Goal: Task Accomplishment & Management: Use online tool/utility

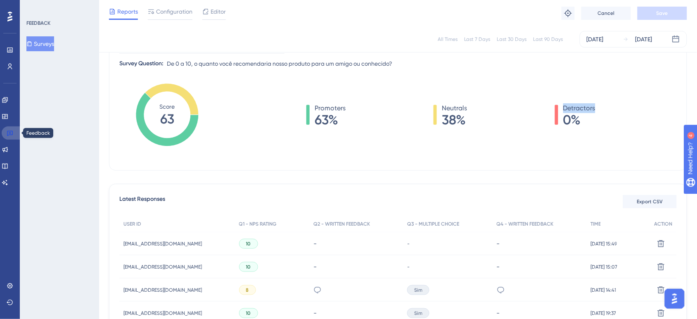
click at [9, 129] on link at bounding box center [12, 132] width 20 height 13
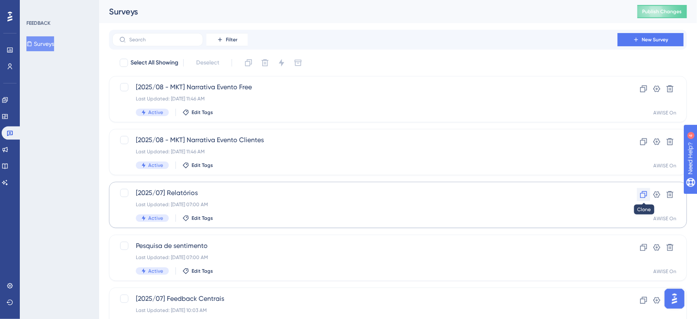
click at [647, 193] on icon at bounding box center [643, 194] width 7 height 7
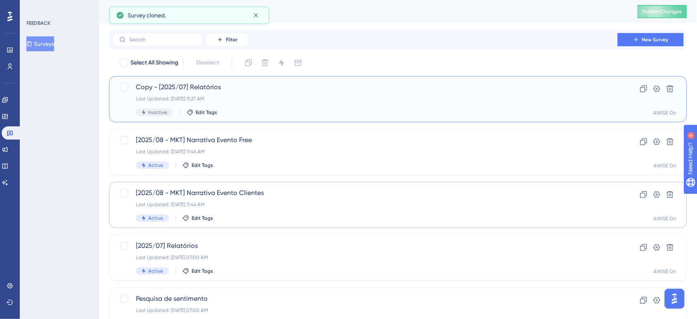
click at [218, 85] on span "Copy - [2025/07] Relatórios" at bounding box center [365, 87] width 458 height 10
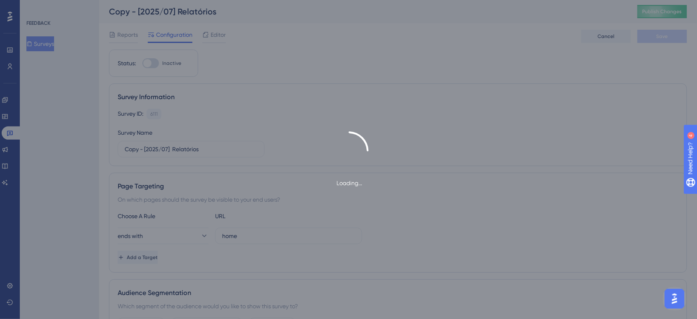
click at [253, 17] on div "Loading..." at bounding box center [348, 159] width 697 height 319
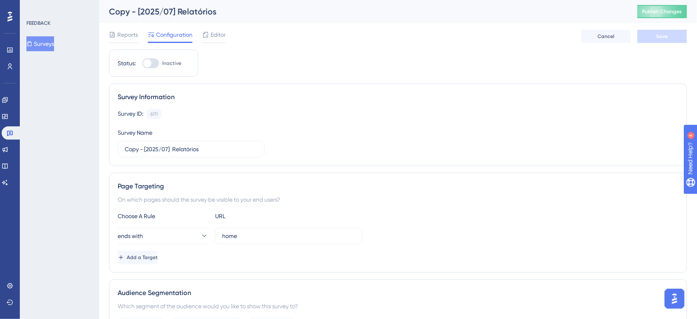
click at [173, 11] on div "Copy - [2025/07] Relatórios" at bounding box center [363, 12] width 508 height 12
click at [168, 147] on input "Copy - [2025/07] Relatórios" at bounding box center [191, 149] width 133 height 9
drag, startPoint x: 145, startPoint y: 148, endPoint x: 94, endPoint y: 139, distance: 51.1
drag, startPoint x: 201, startPoint y: 151, endPoint x: 154, endPoint y: 149, distance: 46.7
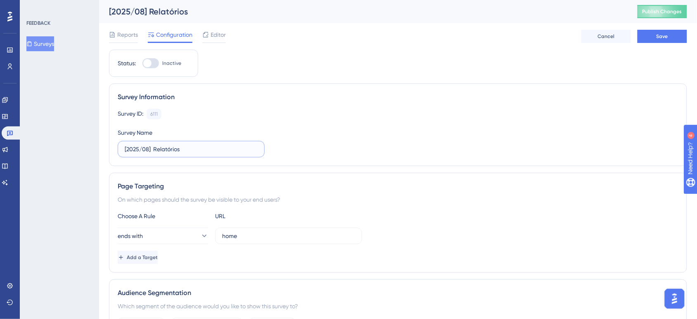
click at [154, 149] on input "[2025/08] Relatórios" at bounding box center [191, 149] width 133 height 9
type input "[2025/08] Gestão de crediário"
click at [276, 98] on div "Survey Information" at bounding box center [398, 97] width 561 height 10
click at [657, 38] on span "Save" at bounding box center [662, 36] width 12 height 7
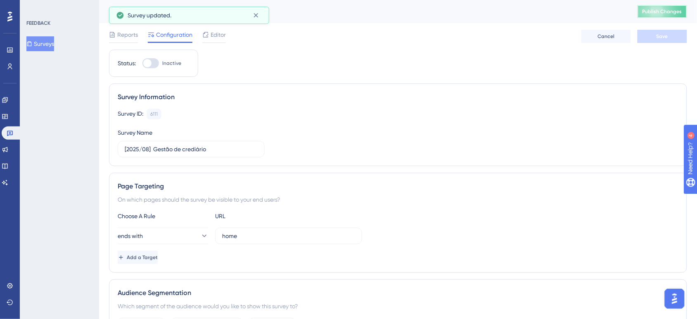
click at [670, 10] on span "Publish Changes" at bounding box center [662, 11] width 40 height 7
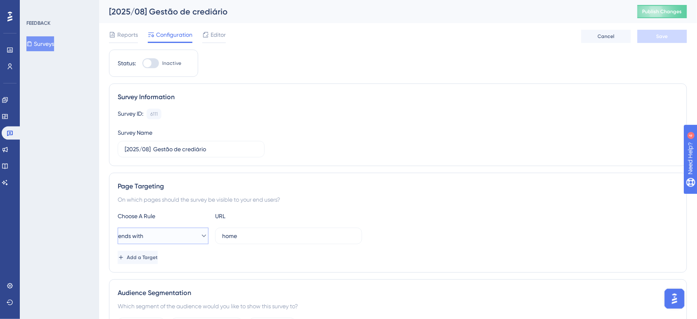
click at [172, 236] on button "ends with" at bounding box center [163, 235] width 91 height 17
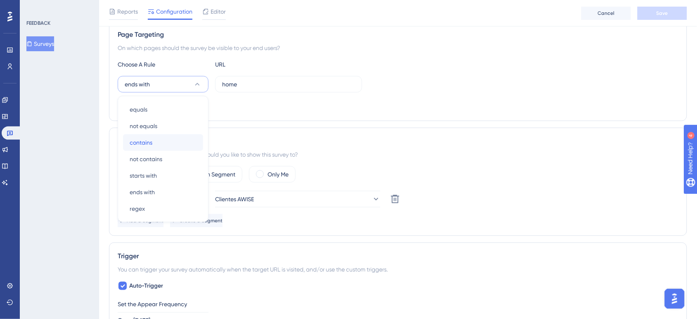
click at [176, 141] on div "contains contains" at bounding box center [163, 142] width 67 height 17
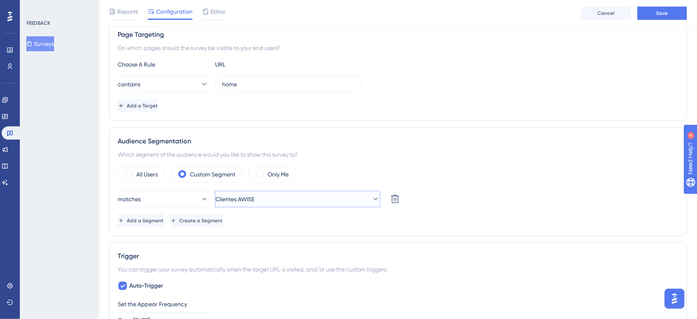
drag, startPoint x: 320, startPoint y: 197, endPoint x: 199, endPoint y: 66, distance: 179.1
click at [199, 66] on div "Status: Inactive Survey Information Survey ID: 6111 Copy Survey Name [2025/08] …" at bounding box center [398, 304] width 578 height 813
drag, startPoint x: 256, startPoint y: 87, endPoint x: 189, endPoint y: 81, distance: 68.0
click at [189, 81] on div "contains home" at bounding box center [240, 84] width 244 height 17
paste input "accounts-receivabl"
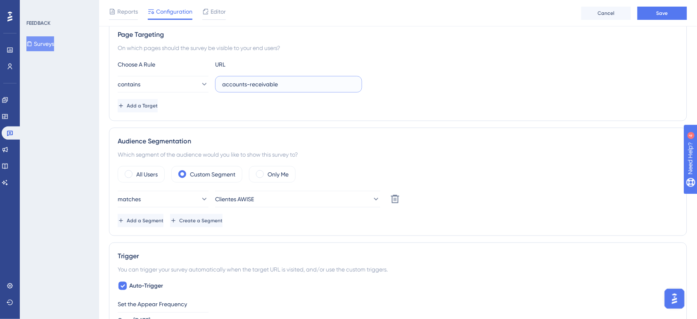
type input "accounts-receivable"
click at [527, 125] on div "Status: Inactive Survey Information Survey ID: 6111 Copy Survey Name [2025/08] …" at bounding box center [398, 304] width 578 height 813
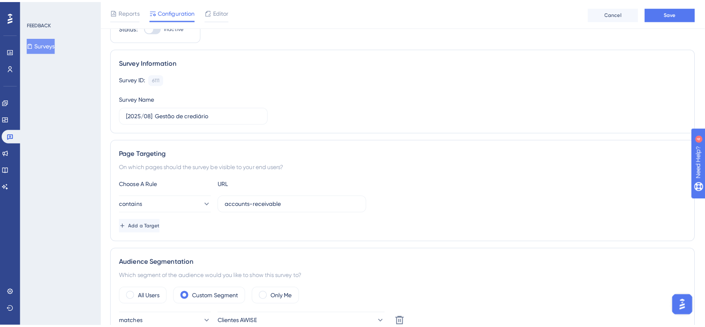
scroll to position [0, 0]
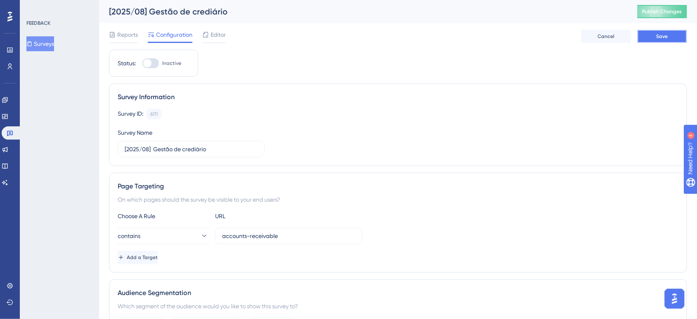
click at [661, 40] on button "Save" at bounding box center [662, 36] width 50 height 13
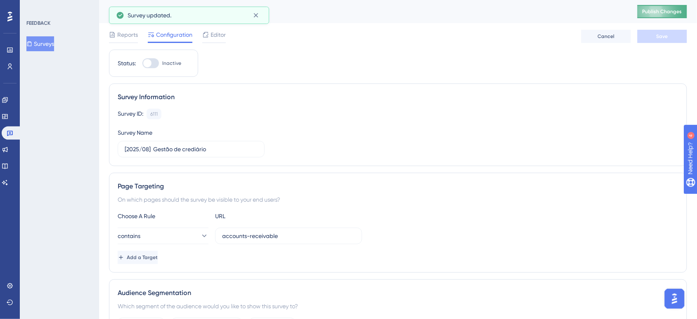
click at [657, 9] on span "Publish Changes" at bounding box center [662, 11] width 40 height 7
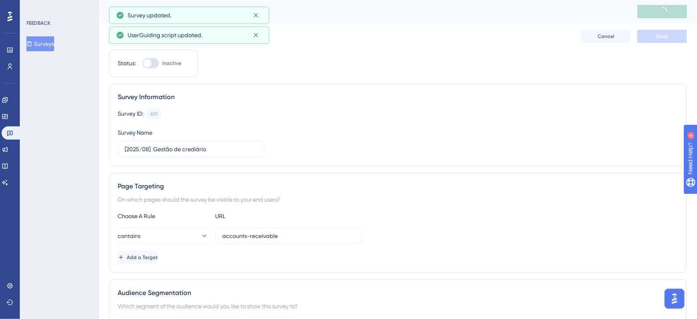
click at [216, 33] on div "UserGuiding script updated." at bounding box center [189, 34] width 146 height 13
drag, startPoint x: 258, startPoint y: 36, endPoint x: 254, endPoint y: 21, distance: 14.5
click at [258, 36] on icon at bounding box center [256, 35] width 8 height 8
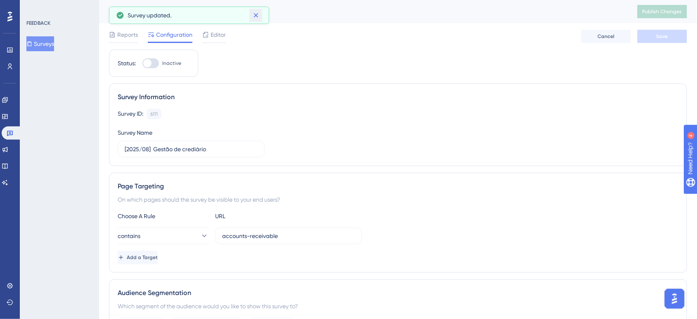
click at [253, 17] on icon at bounding box center [256, 15] width 8 height 8
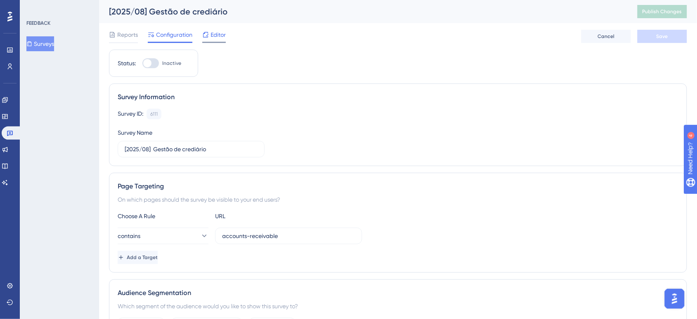
click at [210, 33] on div "Editor" at bounding box center [214, 35] width 24 height 10
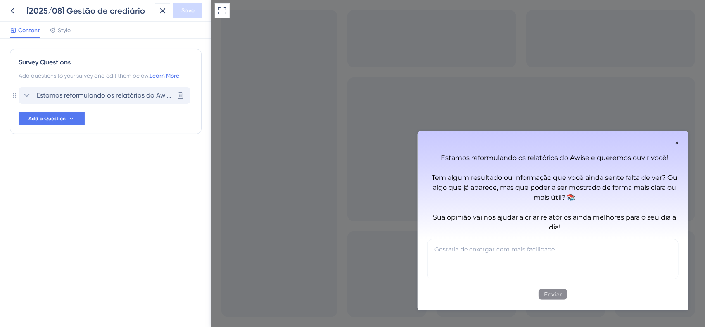
click at [83, 97] on span "Estamos reformulando os relatórios do Awise e queremos ouvir você! Tem algum re…" at bounding box center [105, 95] width 136 height 10
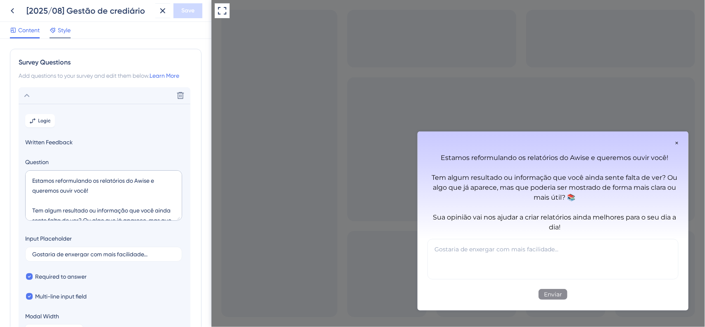
click at [66, 26] on span "Style" at bounding box center [64, 30] width 13 height 10
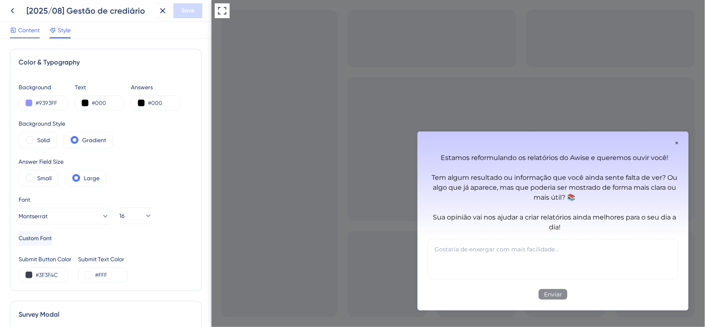
click at [31, 30] on span "Content" at bounding box center [28, 30] width 21 height 10
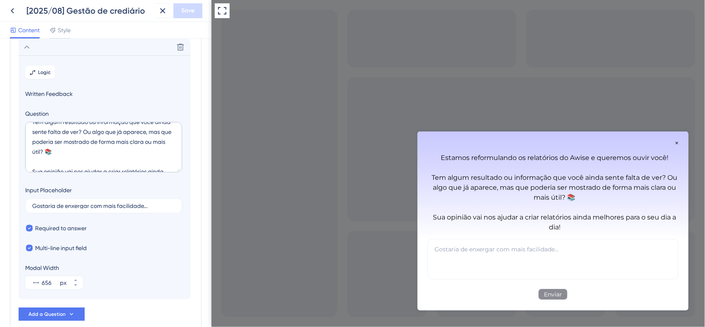
scroll to position [52, 0]
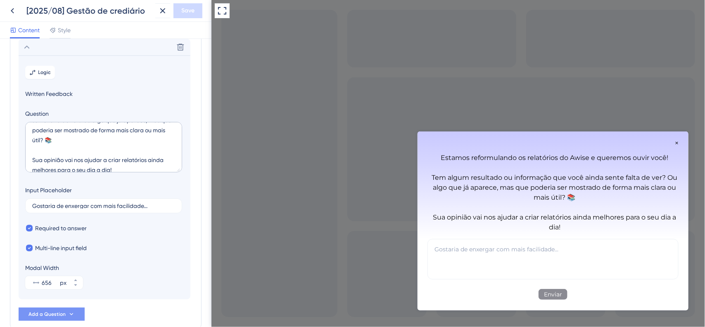
click at [71, 316] on icon at bounding box center [71, 313] width 7 height 7
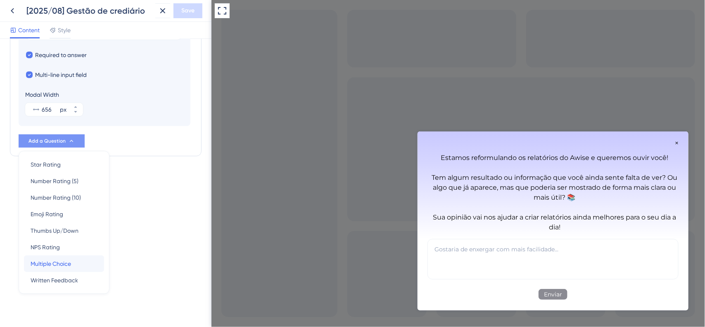
click at [75, 261] on div "Multiple Choice Multiple Choice" at bounding box center [64, 263] width 67 height 17
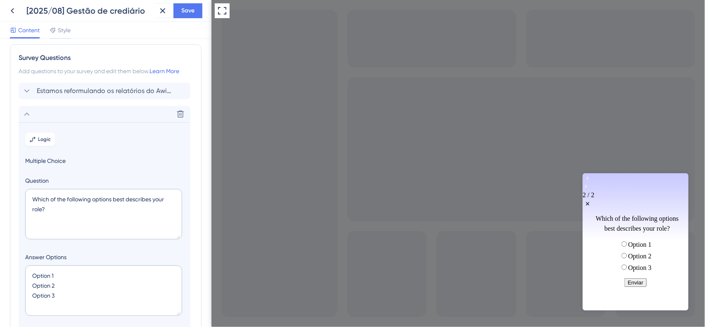
scroll to position [0, 0]
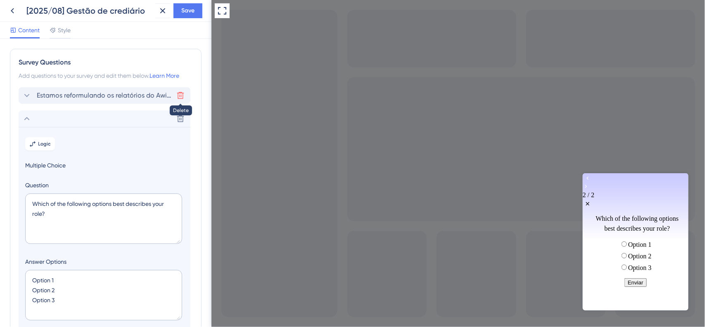
click at [181, 94] on icon at bounding box center [180, 95] width 7 height 7
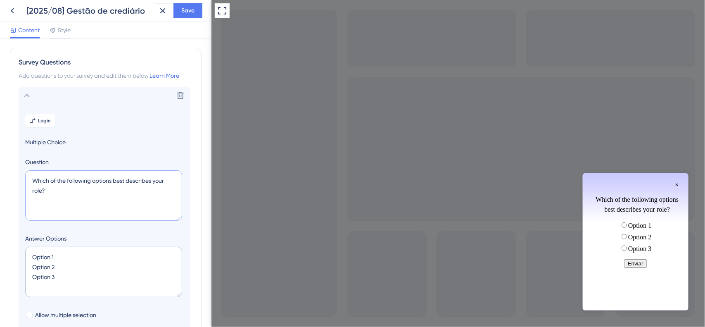
drag, startPoint x: 89, startPoint y: 199, endPoint x: 21, endPoint y: 168, distance: 75.2
click at [21, 168] on section "Logic Multiple Choice Question Which of the following options best describes yo…" at bounding box center [105, 255] width 172 height 302
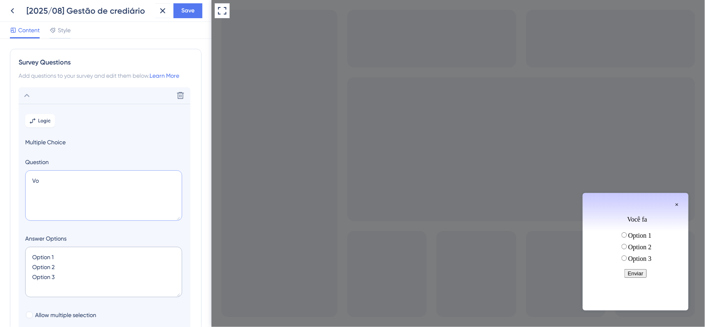
type textarea "V"
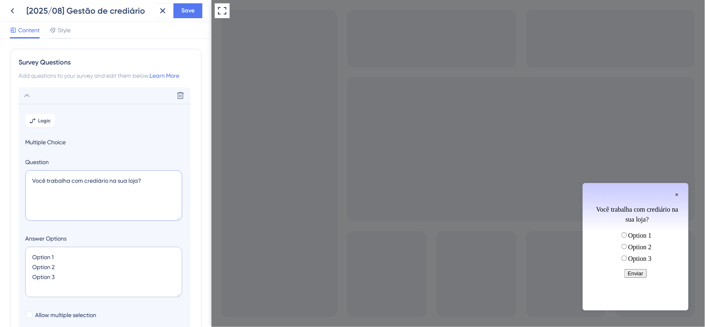
type textarea "Você trabalha com crediário na sua loja?"
drag, startPoint x: 83, startPoint y: 253, endPoint x: 0, endPoint y: 247, distance: 82.8
click at [0, 247] on div "Survey Questions Add questions to your survey and edit them below. Learn More D…" at bounding box center [105, 183] width 211 height 288
drag, startPoint x: 67, startPoint y: 266, endPoint x: 0, endPoint y: 266, distance: 66.9
click at [0, 266] on div "Survey Questions Add questions to your survey and edit them below. Learn More D…" at bounding box center [105, 183] width 211 height 288
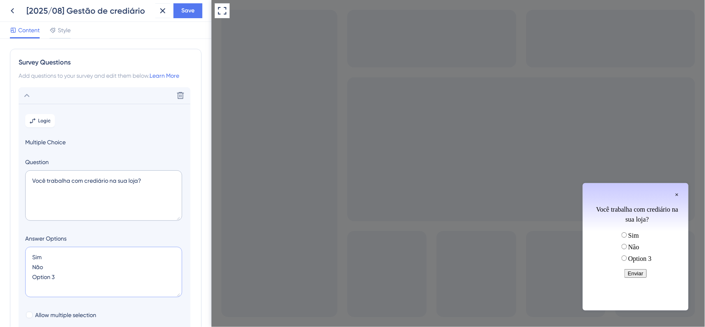
drag, startPoint x: 71, startPoint y: 283, endPoint x: 7, endPoint y: 274, distance: 64.3
click at [7, 274] on div "Survey Questions Add questions to your survey and edit them below. Learn More D…" at bounding box center [105, 183] width 211 height 288
type textarea "Sim Não"
type input "84"
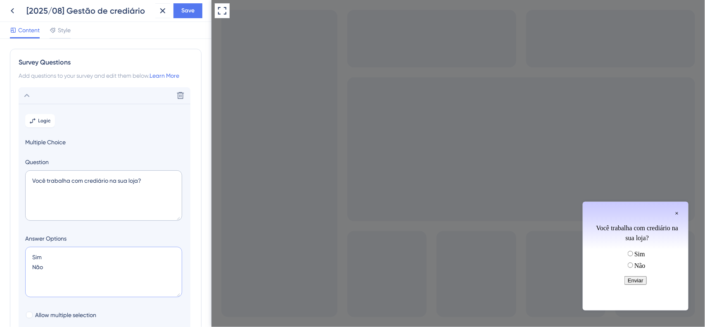
type textarea "Sim Não"
drag, startPoint x: 152, startPoint y: 180, endPoint x: 17, endPoint y: 180, distance: 135.0
click at [17, 180] on div "Survey Questions Add questions to your survey and edit them below. Learn More D…" at bounding box center [106, 242] width 192 height 387
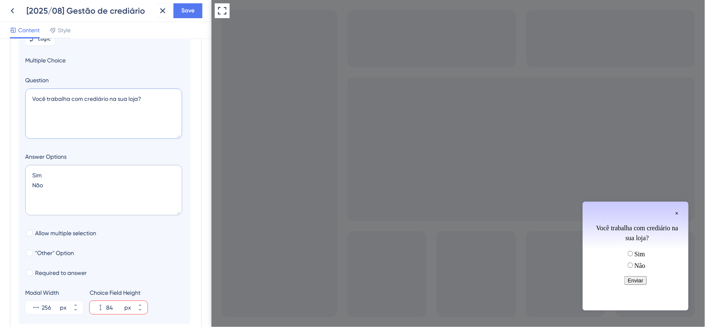
scroll to position [153, 0]
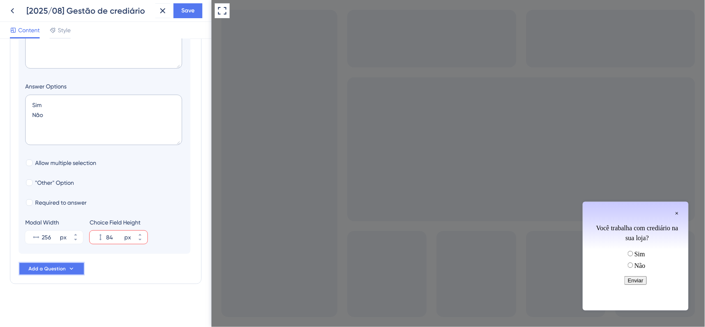
click at [49, 263] on button "Add a Question" at bounding box center [52, 268] width 66 height 13
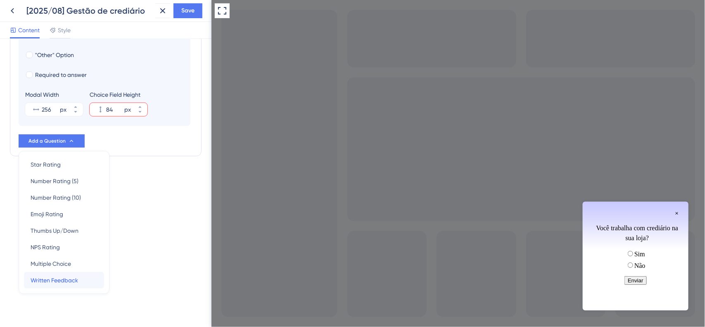
click at [75, 283] on span "Written Feedback" at bounding box center [54, 280] width 47 height 10
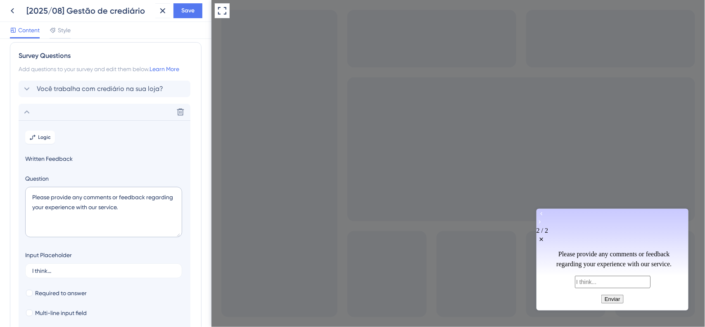
scroll to position [0, 0]
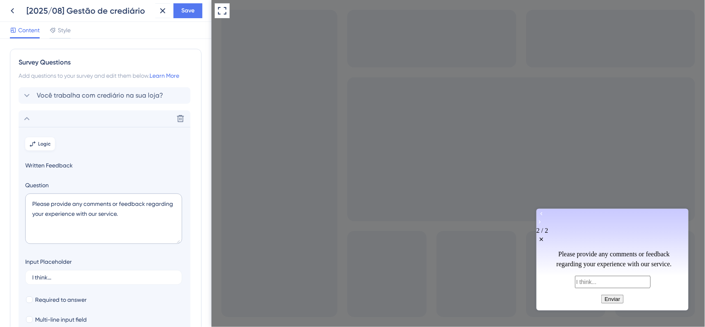
click at [52, 139] on button "Logic" at bounding box center [40, 143] width 30 height 13
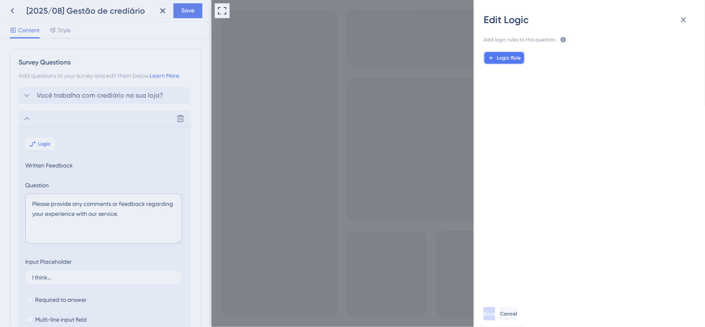
click at [504, 56] on span "Logic Rule" at bounding box center [509, 57] width 24 height 7
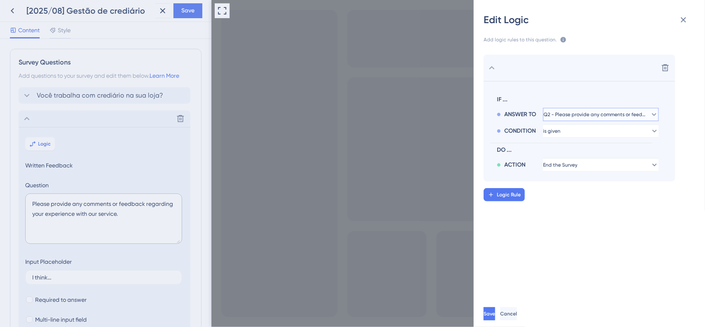
click at [607, 118] on span "Q2 - Please provide any comments or feedback regarding your experience with our…" at bounding box center [594, 114] width 103 height 7
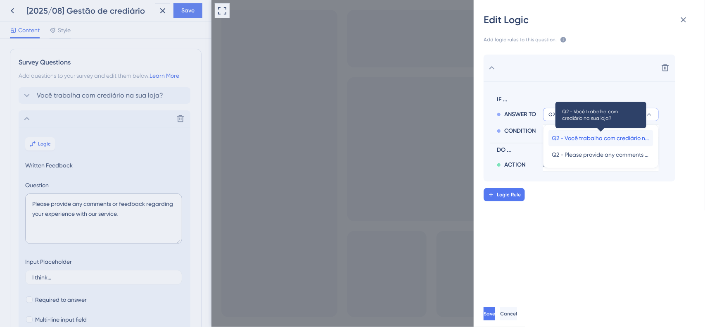
click at [610, 133] on span "Q2 - Você trabalha com crediário na sua loja?" at bounding box center [601, 138] width 98 height 10
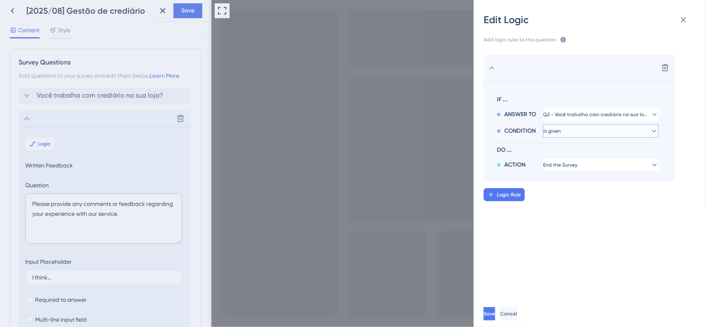
click at [605, 121] on button "is given" at bounding box center [601, 114] width 116 height 13
click at [536, 242] on div "Delete IF ... ANSWER TO Q2 - Você trabalha com crediário na sua loja? CONDITION…" at bounding box center [592, 169] width 244 height 249
click at [585, 121] on button "is given" at bounding box center [601, 114] width 116 height 13
click at [582, 190] on div "has has" at bounding box center [601, 187] width 98 height 17
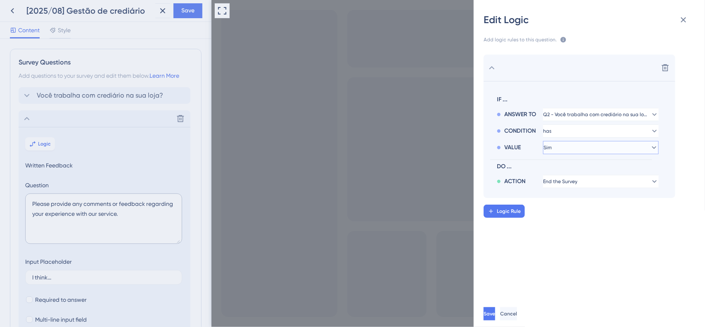
click at [577, 121] on button "Sim" at bounding box center [601, 114] width 116 height 13
click at [575, 187] on div "Não Não" at bounding box center [601, 187] width 98 height 17
click at [512, 211] on span "Logic Rule" at bounding box center [509, 211] width 24 height 7
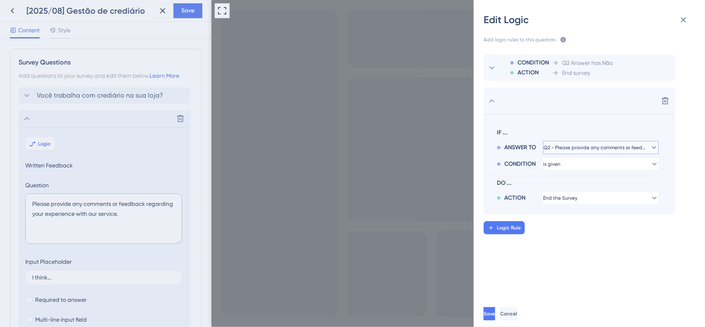
click at [601, 148] on span "Q2 - Please provide any comments or feedback regarding your experience with our…" at bounding box center [594, 147] width 103 height 7
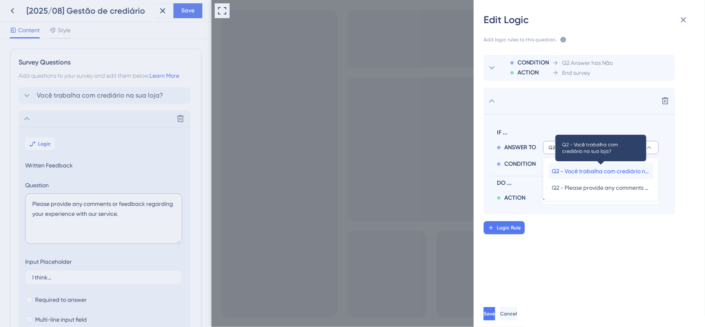
click at [618, 174] on span "Q2 - Você trabalha com crediário na sua loja?" at bounding box center [601, 171] width 98 height 10
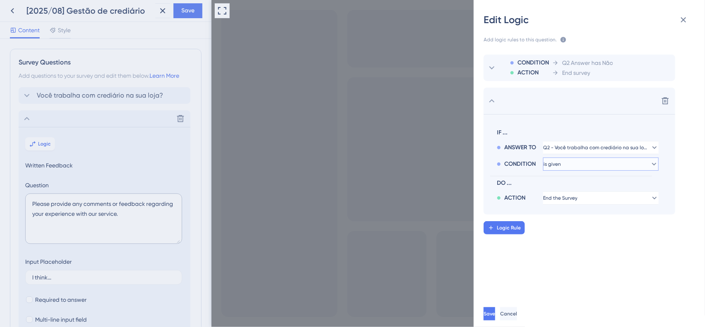
click at [581, 154] on button "is given" at bounding box center [601, 147] width 116 height 13
click at [573, 219] on div "has has" at bounding box center [601, 220] width 98 height 17
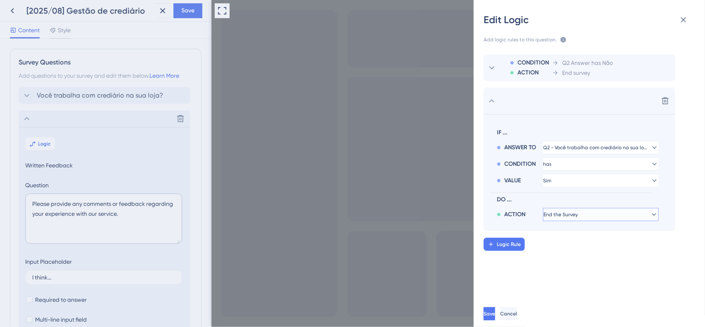
click at [584, 208] on button "End the Survey" at bounding box center [601, 214] width 116 height 13
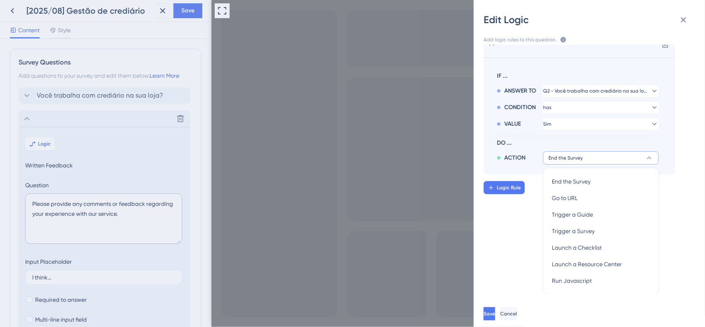
click at [510, 262] on div "CONDITION ACTION Q2 Answer has Não End survey Delete IF ... ANSWER TO Q2 - Você…" at bounding box center [592, 169] width 244 height 249
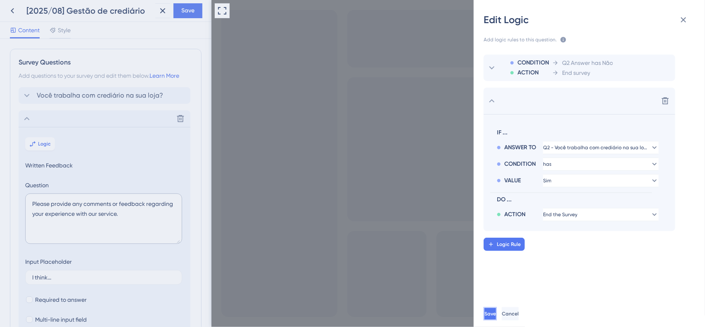
drag, startPoint x: 512, startPoint y: 314, endPoint x: 299, endPoint y: 313, distance: 213.0
click at [497, 314] on button "Save" at bounding box center [489, 313] width 13 height 13
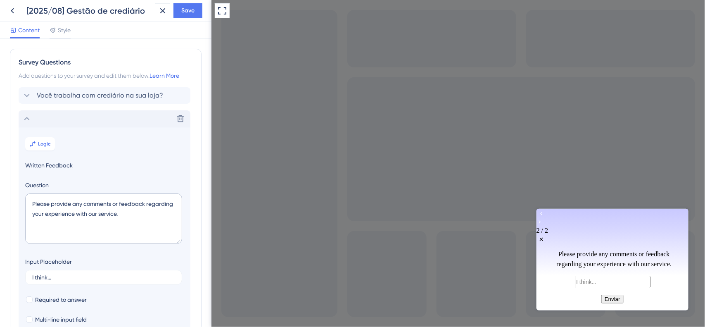
click at [21, 122] on div "Delete" at bounding box center [105, 118] width 172 height 17
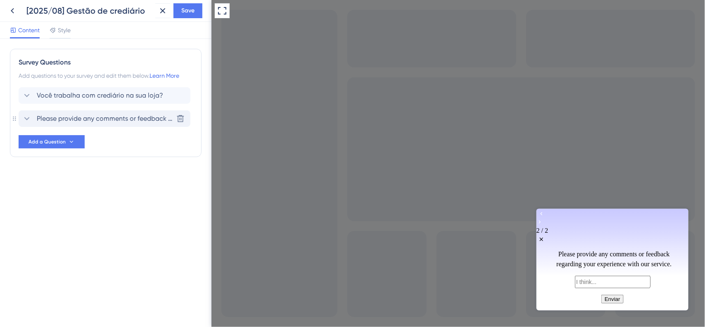
click at [54, 119] on span "Please provide any comments or feedback regarding your experience with our serv…" at bounding box center [105, 119] width 136 height 10
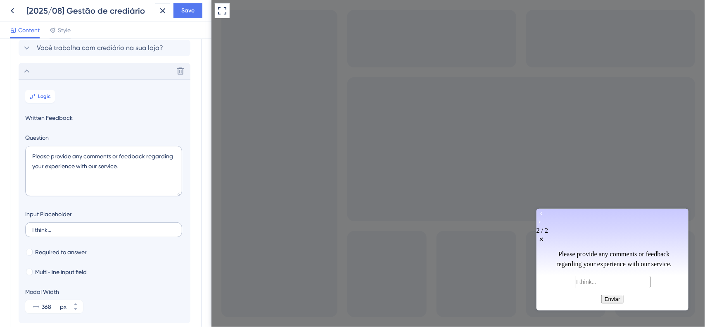
scroll to position [71, 0]
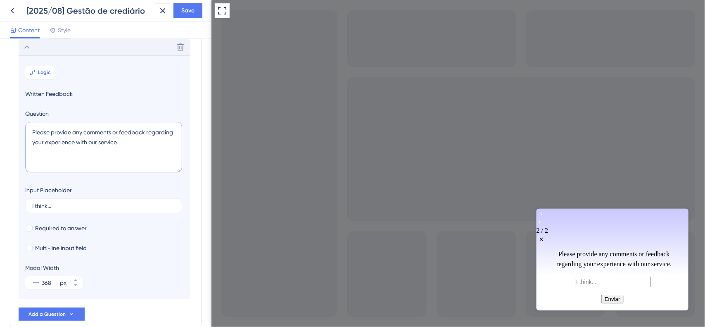
drag, startPoint x: 153, startPoint y: 147, endPoint x: 21, endPoint y: 109, distance: 137.2
click at [21, 109] on section "Logic Written Feedback Question Please provide any comments or feedback regardi…" at bounding box center [105, 177] width 172 height 244
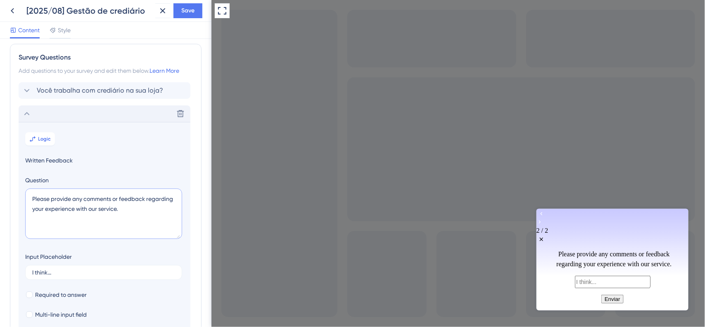
scroll to position [0, 0]
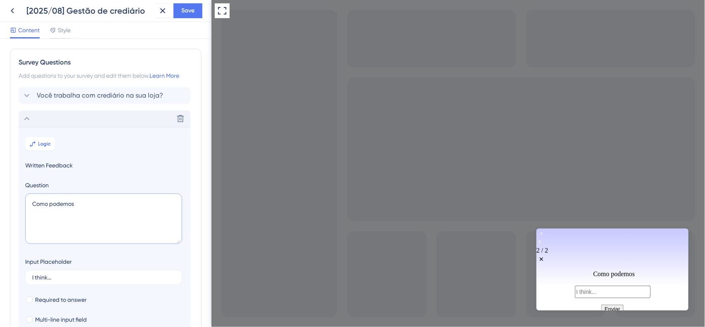
click at [0, 191] on div "Survey Questions Add questions to your survey and edit them below. Learn More V…" at bounding box center [105, 183] width 211 height 288
drag, startPoint x: 111, startPoint y: 207, endPoint x: 106, endPoint y: 207, distance: 5.8
click at [110, 207] on textarea "Como podemos" at bounding box center [103, 218] width 157 height 50
drag, startPoint x: 91, startPoint y: 207, endPoint x: 1, endPoint y: 195, distance: 91.2
click at [1, 195] on div "Survey Questions Add questions to your survey and edit them below. Learn More V…" at bounding box center [105, 183] width 211 height 288
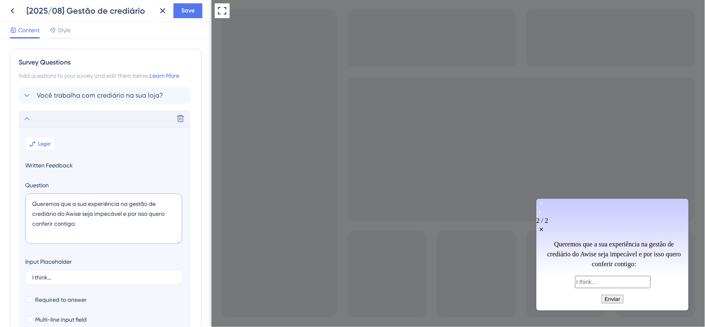
click at [111, 224] on textarea "Queremos que a sua experiência na gestão de crediário do Awise seja impecável e…" at bounding box center [103, 218] width 157 height 50
paste textarea "O que podemos melhorar para que sua gestão de crediário no Awise seja a melhor …"
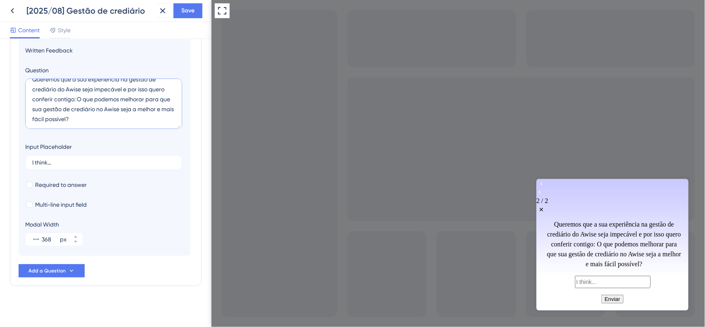
scroll to position [117, 0]
type textarea "Queremos que a sua experiência na gestão de crediário do Awise seja impecável e…"
click at [75, 232] on icon at bounding box center [75, 234] width 5 height 5
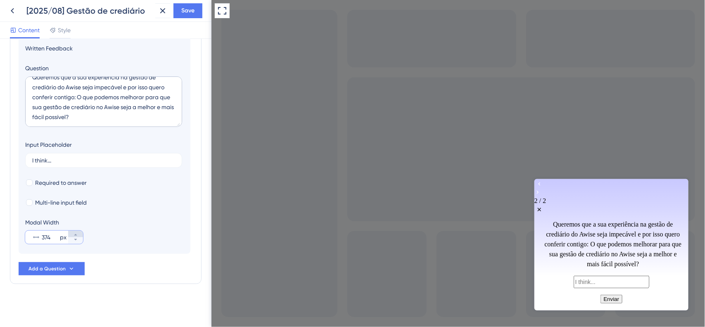
click at [75, 232] on icon at bounding box center [75, 234] width 5 height 5
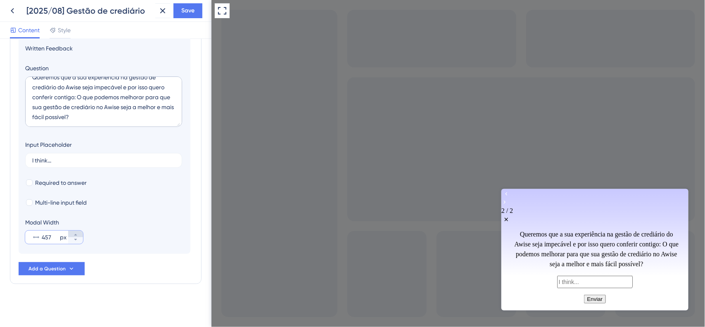
click at [75, 232] on icon at bounding box center [75, 234] width 5 height 5
drag, startPoint x: 51, startPoint y: 237, endPoint x: 34, endPoint y: 236, distance: 16.9
click at [34, 236] on div "458 px" at bounding box center [46, 236] width 43 height 13
click at [42, 236] on input "458" at bounding box center [50, 237] width 17 height 10
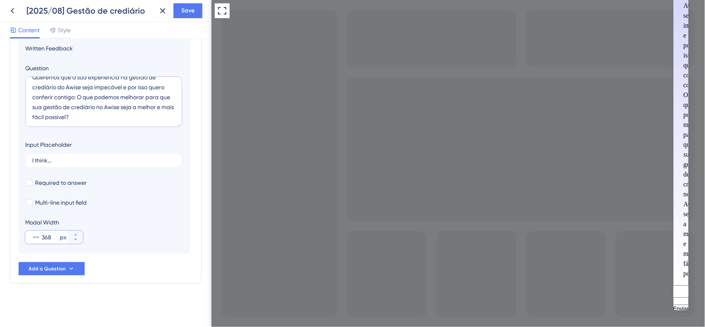
drag, startPoint x: 52, startPoint y: 236, endPoint x: 30, endPoint y: 236, distance: 22.3
click at [30, 236] on div "368 px" at bounding box center [46, 236] width 43 height 13
click at [42, 236] on input "368" at bounding box center [50, 237] width 17 height 10
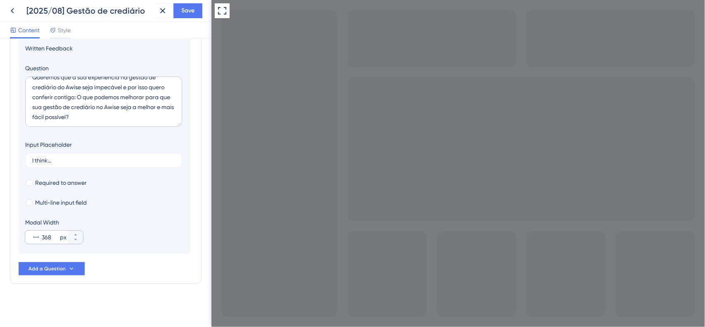
click at [40, 232] on div "368 px" at bounding box center [46, 236] width 43 height 13
click at [42, 232] on input "368" at bounding box center [50, 237] width 17 height 10
click at [47, 237] on input "368" at bounding box center [50, 237] width 17 height 10
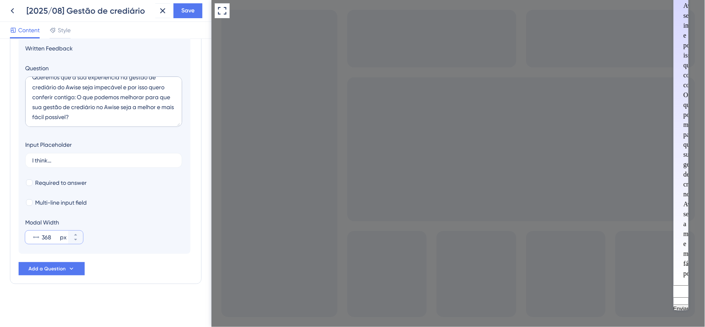
click at [46, 236] on input "368" at bounding box center [50, 237] width 17 height 10
click at [81, 235] on button "368 px" at bounding box center [75, 233] width 15 height 7
drag, startPoint x: 57, startPoint y: 239, endPoint x: 2, endPoint y: 232, distance: 54.9
click at [2, 232] on div "Survey Questions Add questions to your survey and edit them below. Learn More V…" at bounding box center [105, 183] width 211 height 288
click at [78, 238] on button "368 px" at bounding box center [75, 240] width 15 height 7
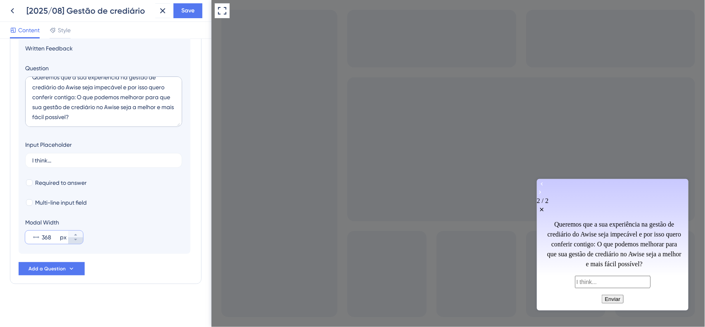
click at [78, 238] on button "368 px" at bounding box center [75, 240] width 15 height 7
click at [76, 237] on icon at bounding box center [75, 239] width 5 height 5
click at [76, 232] on icon at bounding box center [75, 234] width 5 height 5
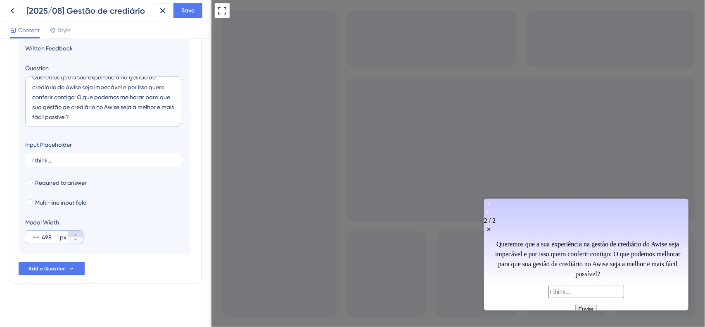
click at [76, 232] on icon at bounding box center [75, 234] width 5 height 5
type input "500"
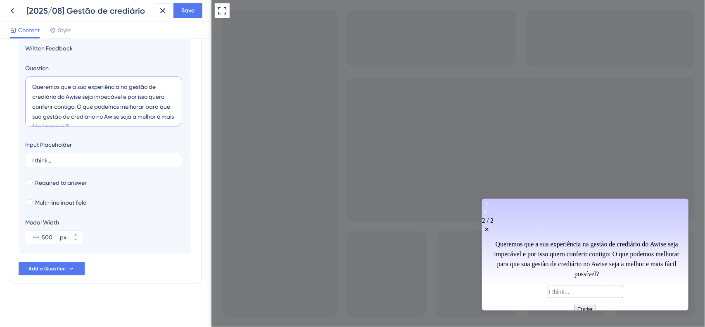
drag, startPoint x: 116, startPoint y: 114, endPoint x: 26, endPoint y: 63, distance: 104.5
click at [26, 63] on div "Question Queremos que a sua experiência na gestão de crediário do Awise seja im…" at bounding box center [104, 96] width 159 height 66
click at [126, 104] on textarea "Queremos que a sua experiência na gestão de crediário do Awise seja impecável e…" at bounding box center [103, 101] width 157 height 50
drag, startPoint x: 116, startPoint y: 123, endPoint x: 0, endPoint y: 55, distance: 134.9
click at [0, 55] on div "Survey Questions Add questions to your survey and edit them below. Learn More V…" at bounding box center [105, 183] width 211 height 288
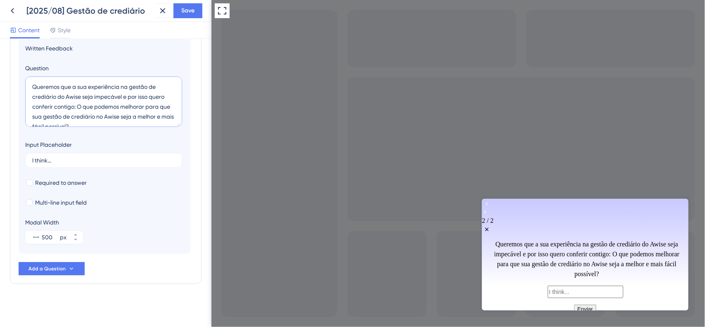
paste textarea "você tenha a melhor experiência possível na gestão de crediário do Awise. Por i…"
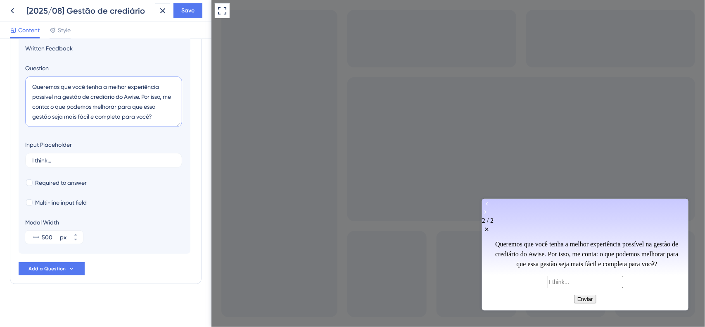
drag, startPoint x: 133, startPoint y: 106, endPoint x: 52, endPoint y: 118, distance: 81.9
click at [52, 118] on textarea "Queremos que você tenha a melhor experiência possível na gestão de crediário do…" at bounding box center [103, 101] width 157 height 50
click at [145, 103] on textarea "Queremos que você tenha a melhor experiência possível na gestão de crediário do…" at bounding box center [103, 101] width 157 height 50
click at [143, 105] on textarea "Queremos que você tenha a melhor experiência possível na gestão de crediário do…" at bounding box center [103, 101] width 157 height 50
drag, startPoint x: 144, startPoint y: 107, endPoint x: 50, endPoint y: 116, distance: 93.8
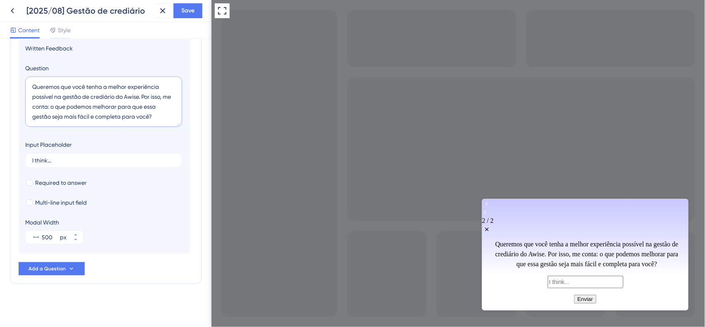
click at [50, 116] on textarea "Queremos que você tenha a melhor experiência possível na gestão de crediário do…" at bounding box center [103, 101] width 157 height 50
click at [102, 119] on textarea "Queremos que você tenha a melhor experiência possível na gestão de crediário do…" at bounding box center [103, 101] width 157 height 50
type textarea "Queremos que você tenha a melhor experiência possível na gestão de crediário do…"
drag, startPoint x: 88, startPoint y: 158, endPoint x: 0, endPoint y: 163, distance: 87.7
click at [0, 163] on div "Survey Questions Add questions to your survey and edit them below. Learn More V…" at bounding box center [105, 183] width 211 height 288
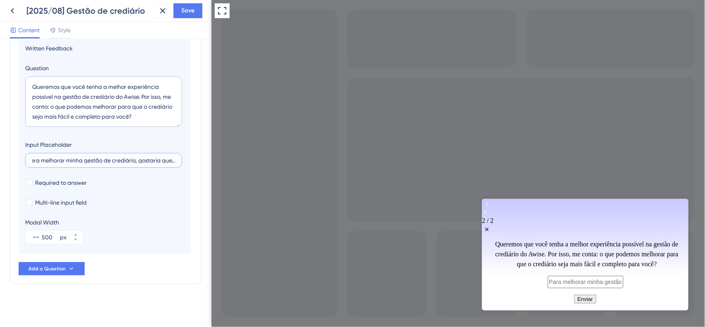
scroll to position [0, 6]
type input "Para melhorar minha gestão de crediário, gostaria que..."
click at [488, 205] on icon "Go to Question 1" at bounding box center [487, 202] width 2 height 3
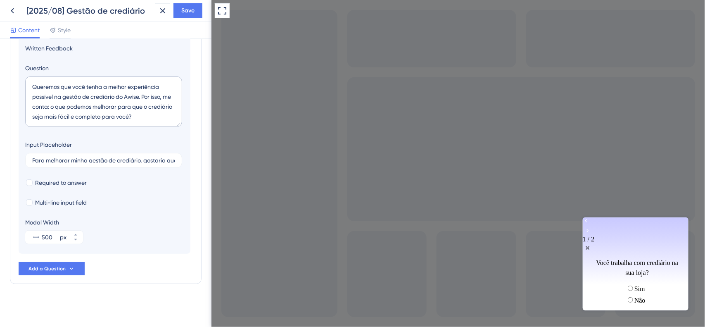
click at [590, 227] on icon "Go to Question 2" at bounding box center [587, 230] width 7 height 7
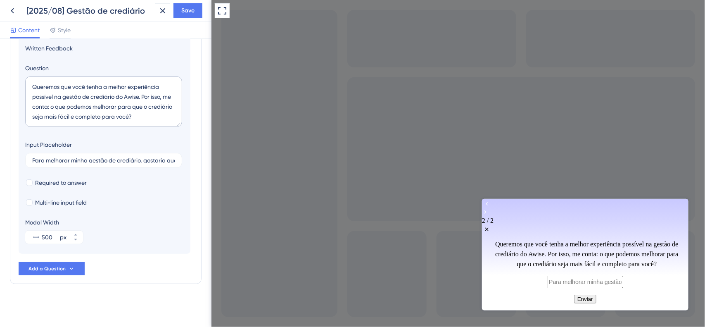
click at [488, 205] on icon "Go to Question 1" at bounding box center [487, 202] width 2 height 3
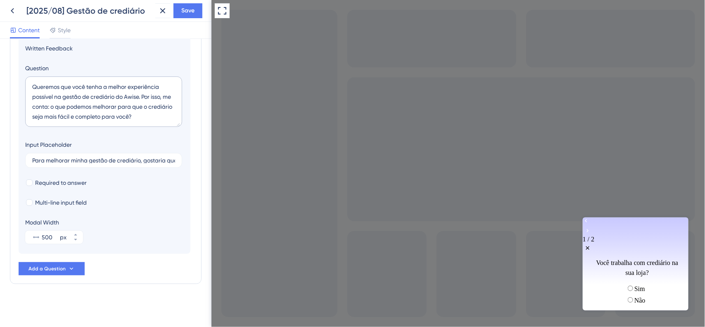
click at [634, 284] on span "radio group" at bounding box center [634, 287] width 0 height 7
click at [627, 285] on input "radio group" at bounding box center [629, 287] width 5 height 5
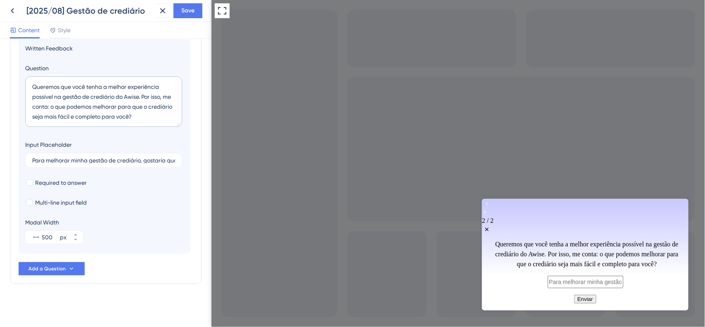
click at [488, 205] on icon "Go to Question 1" at bounding box center [487, 202] width 2 height 3
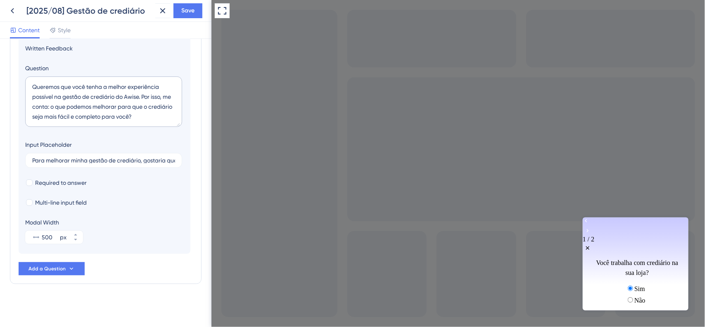
click at [634, 296] on span "radio group" at bounding box center [634, 299] width 0 height 7
click at [627, 296] on input "radio group" at bounding box center [629, 298] width 5 height 5
click at [625, 284] on div "Sim" at bounding box center [635, 288] width 20 height 8
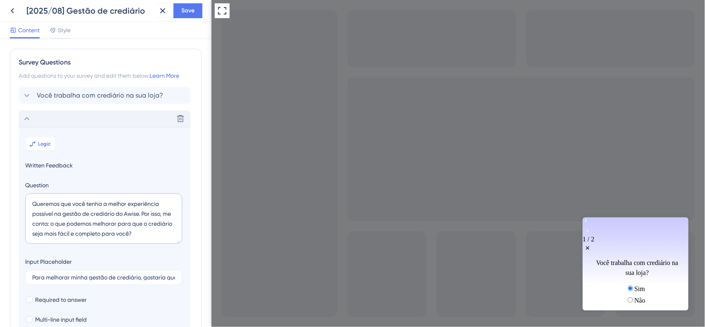
click at [28, 114] on icon at bounding box center [27, 119] width 10 height 10
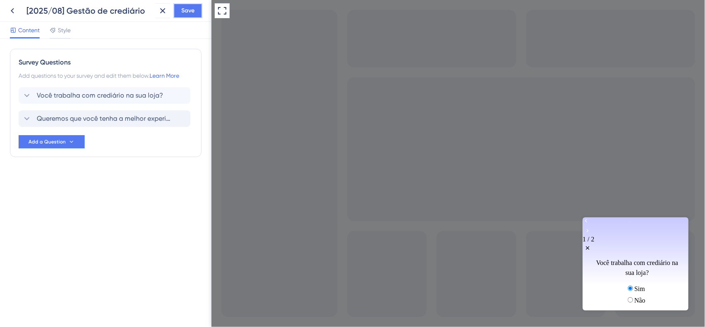
click at [190, 17] on button "Save" at bounding box center [187, 10] width 29 height 15
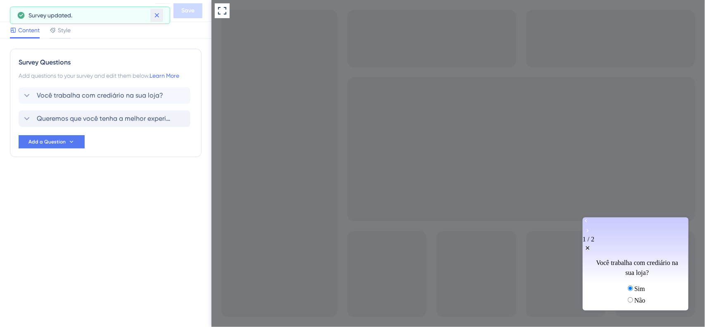
click at [155, 17] on icon at bounding box center [156, 15] width 5 height 5
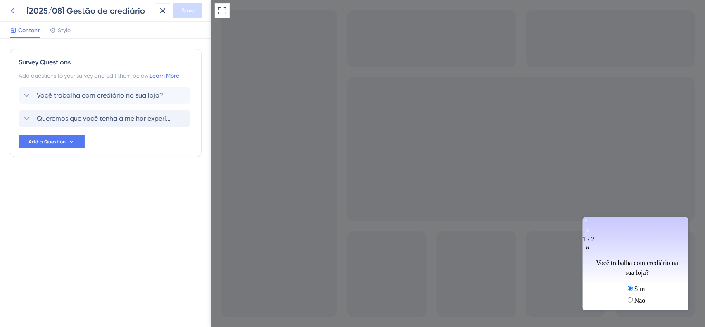
click at [14, 13] on icon at bounding box center [12, 11] width 10 height 10
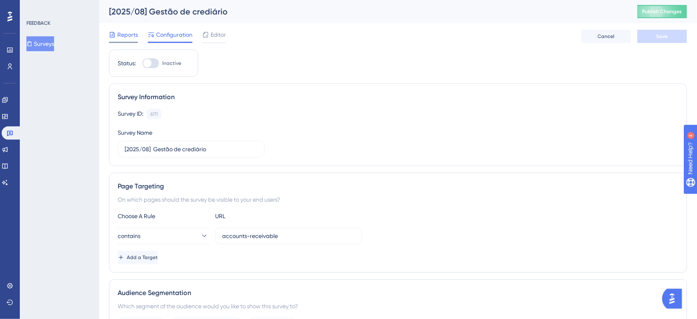
click at [136, 31] on span "Reports" at bounding box center [127, 35] width 21 height 10
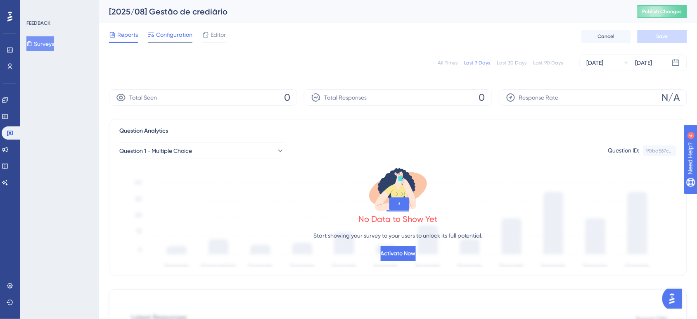
click at [172, 38] on span "Configuration" at bounding box center [174, 35] width 36 height 10
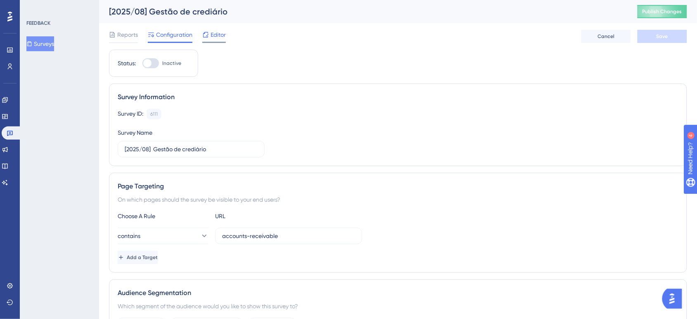
click at [215, 33] on span "Editor" at bounding box center [218, 35] width 15 height 10
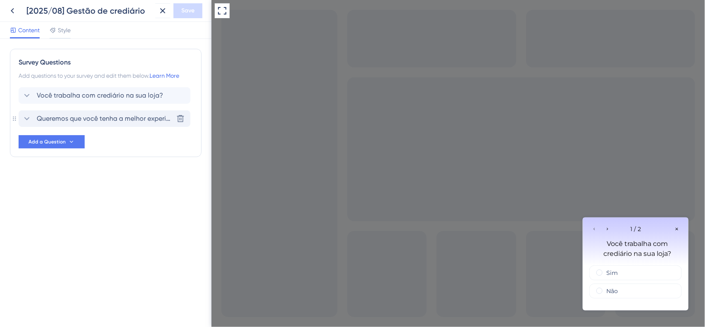
click at [72, 114] on span "Queremos que você tenha a melhor experiência possível na gestão de crediário do…" at bounding box center [105, 119] width 136 height 10
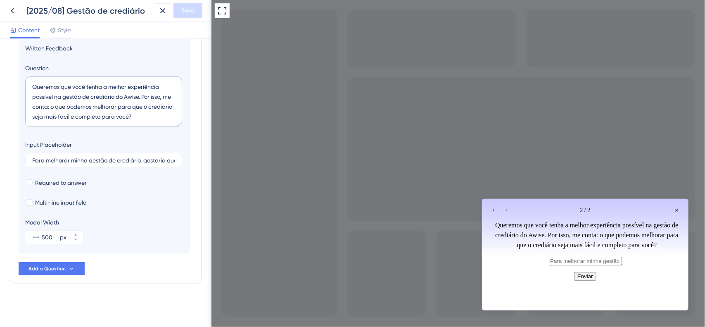
scroll to position [14, 0]
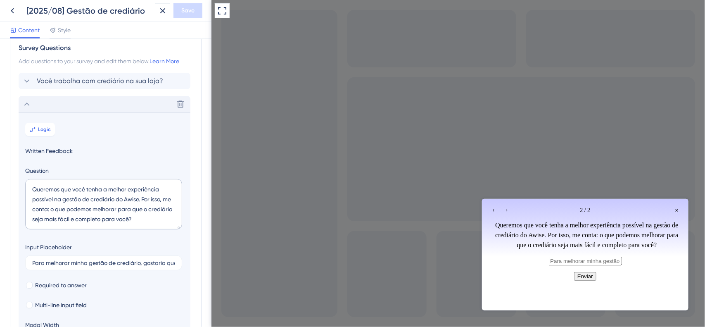
click at [27, 102] on icon at bounding box center [27, 104] width 10 height 10
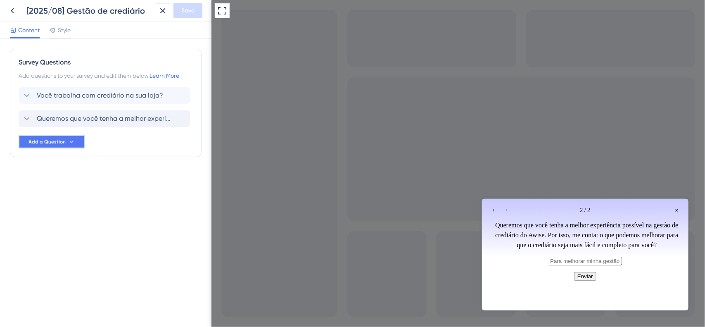
click at [47, 142] on span "Add a Question" at bounding box center [46, 141] width 37 height 7
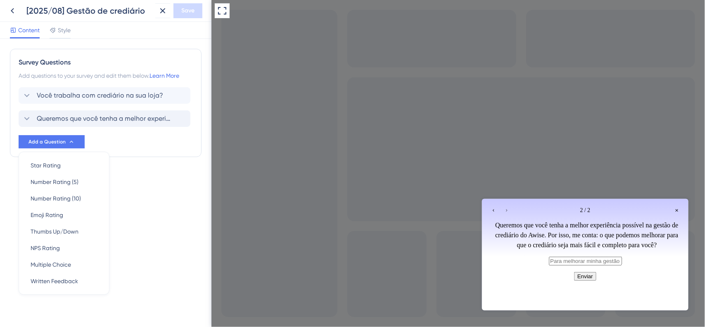
click at [198, 217] on div "Survey Questions Add questions to your survey and edit them below. Learn More V…" at bounding box center [105, 183] width 211 height 288
click at [17, 7] on icon at bounding box center [12, 11] width 10 height 10
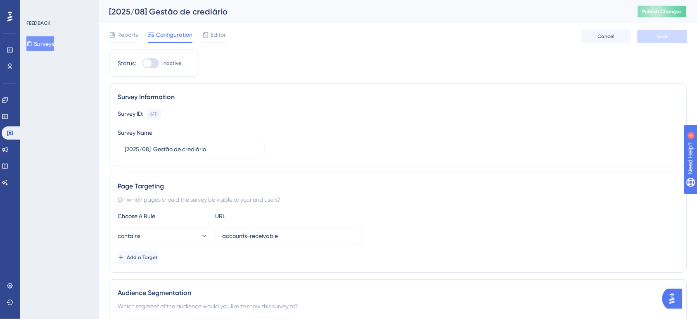
click at [653, 14] on span "Publish Changes" at bounding box center [662, 11] width 40 height 7
click at [217, 34] on span "Editor" at bounding box center [218, 35] width 15 height 10
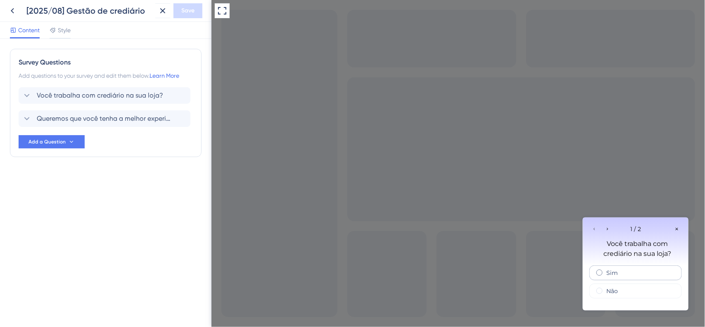
click at [600, 272] on span "radio group" at bounding box center [599, 272] width 6 height 6
click at [604, 270] on input "radio group" at bounding box center [604, 270] width 0 height 0
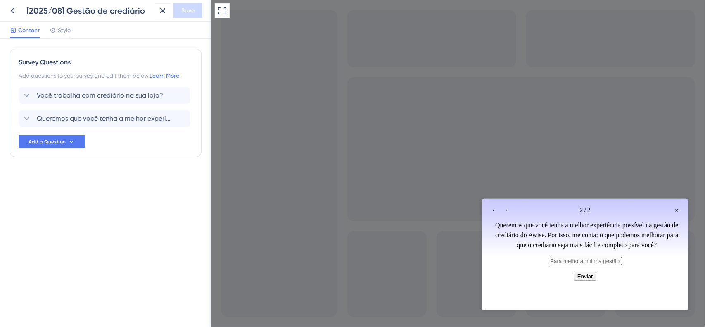
click at [586, 280] on button "Enviar" at bounding box center [584, 275] width 22 height 9
click at [590, 263] on label at bounding box center [584, 259] width 73 height 7
click at [590, 265] on input "text" at bounding box center [584, 260] width 73 height 9
type input "teste"
click at [588, 280] on button "Enviar" at bounding box center [584, 275] width 22 height 9
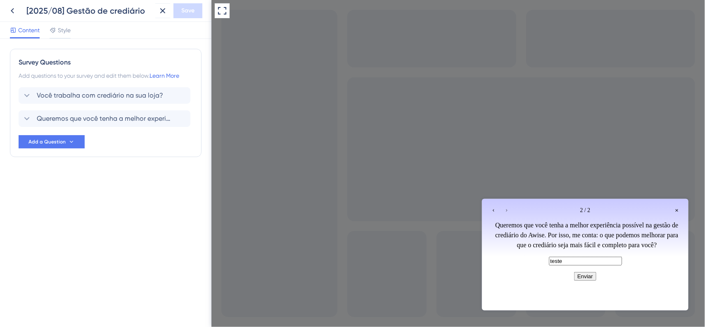
click at [586, 280] on button "Enviar" at bounding box center [584, 275] width 22 height 9
click at [675, 205] on div "Close survey" at bounding box center [676, 210] width 10 height 10
click at [678, 211] on div "Close survey" at bounding box center [676, 210] width 10 height 10
click at [488, 211] on div "Go to Question 1" at bounding box center [493, 210] width 10 height 10
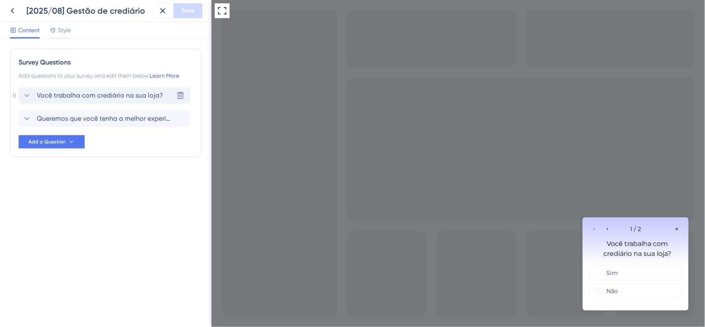
click at [52, 89] on div "Você trabalha com crediário na sua loja? [GEOGRAPHIC_DATA]" at bounding box center [105, 95] width 172 height 17
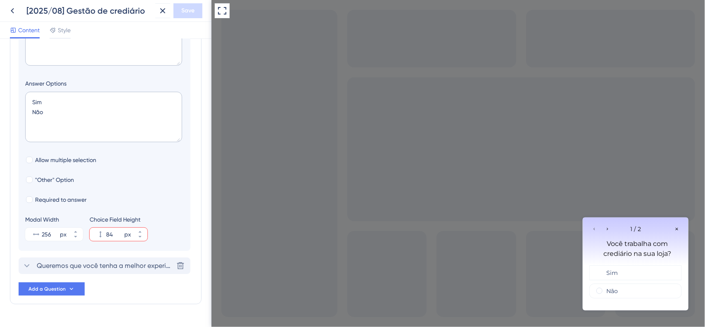
click at [93, 265] on span "Queremos que você tenha a melhor experiência possível na gestão de crediário do…" at bounding box center [105, 266] width 136 height 10
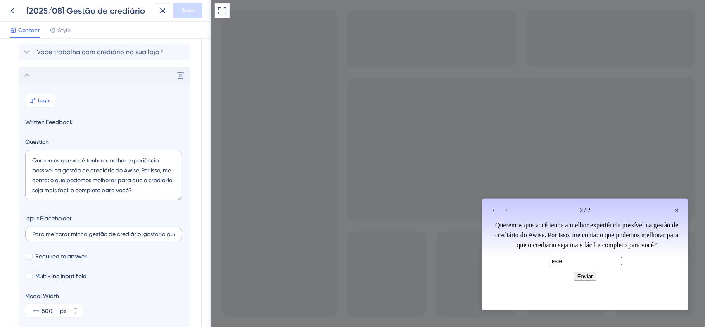
scroll to position [20, 0]
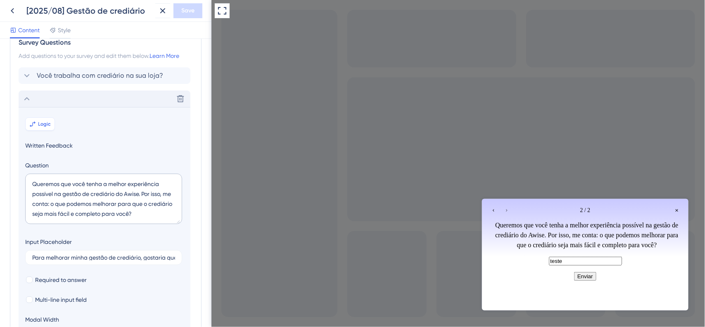
click at [40, 124] on span "Logic" at bounding box center [44, 124] width 13 height 7
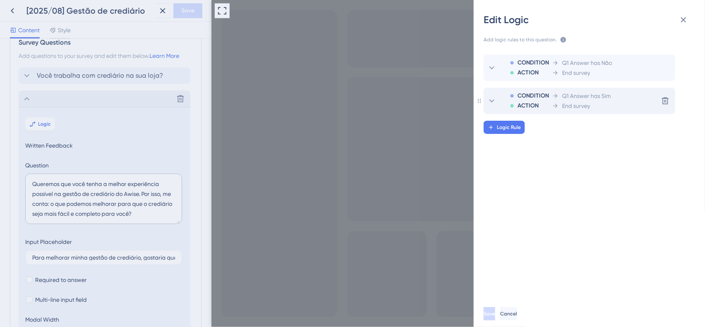
click at [564, 102] on span "End survey" at bounding box center [576, 106] width 28 height 10
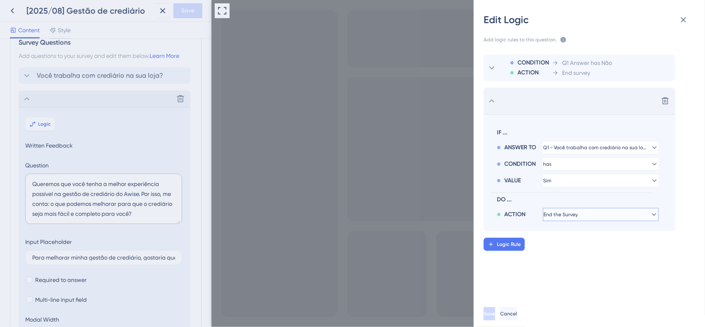
click at [614, 218] on button "End the Survey" at bounding box center [601, 214] width 116 height 13
click at [610, 212] on div "End the Survey Go to Next Question Go to Next Question Go to Question Go to Que…" at bounding box center [601, 214] width 116 height 13
click at [609, 218] on button "End the Survey" at bounding box center [601, 214] width 116 height 13
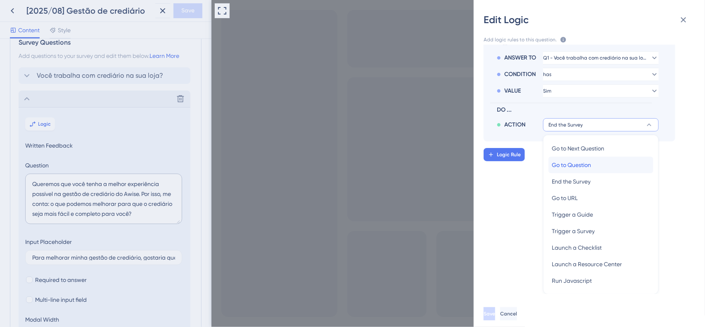
click at [610, 168] on div "Go to Question Go to Question" at bounding box center [601, 164] width 98 height 17
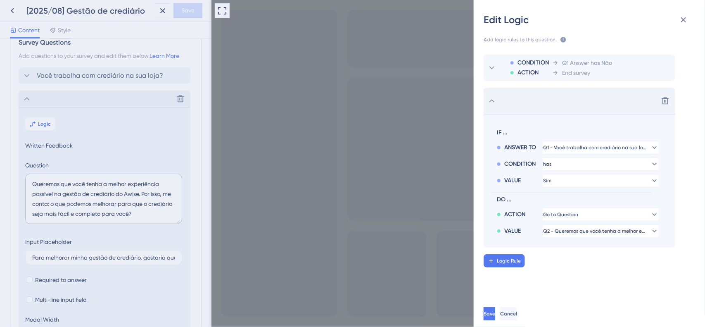
scroll to position [0, 0]
click at [496, 313] on span "Save" at bounding box center [490, 313] width 12 height 7
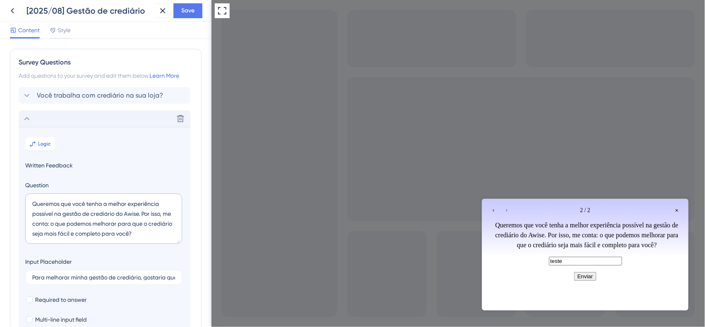
click at [38, 118] on div "Delete" at bounding box center [105, 118] width 172 height 17
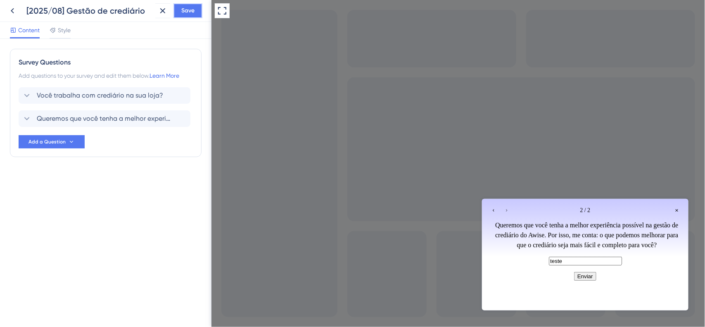
click at [192, 9] on span "Save" at bounding box center [187, 11] width 13 height 10
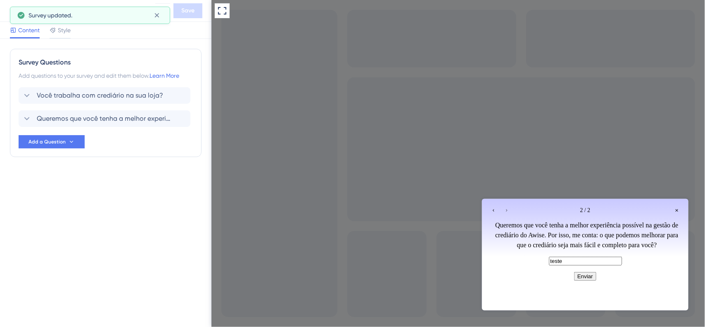
drag, startPoint x: 90, startPoint y: 197, endPoint x: 33, endPoint y: 189, distance: 57.5
click at [33, 189] on div "Survey Questions Add questions to your survey and edit them below. Learn More V…" at bounding box center [106, 119] width 192 height 141
click at [39, 147] on button "Add a Question" at bounding box center [52, 141] width 66 height 13
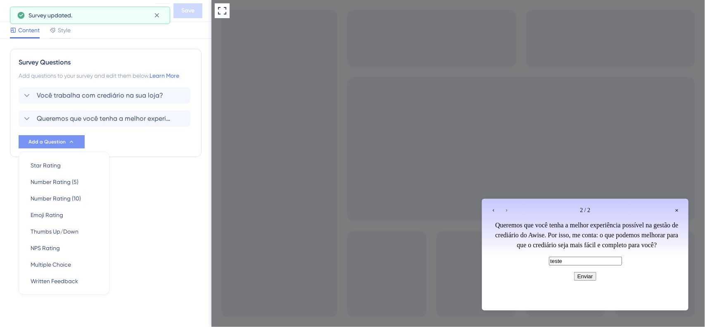
scroll to position [1, 0]
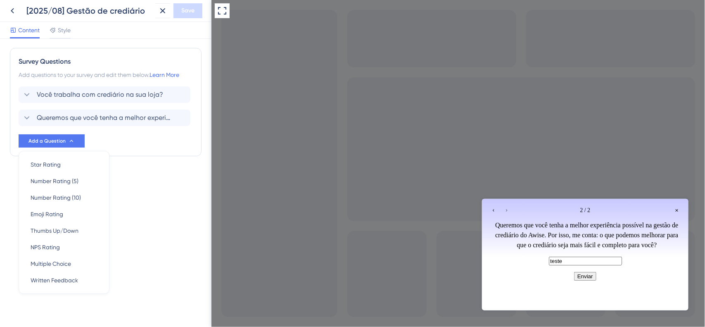
click at [139, 209] on div "Survey Questions Add questions to your survey and edit them below. Learn More V…" at bounding box center [105, 183] width 211 height 288
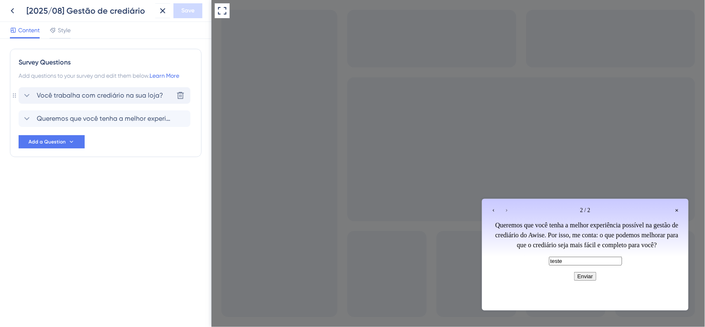
click at [78, 97] on span "Você trabalha com crediário na sua loja?" at bounding box center [100, 95] width 126 height 10
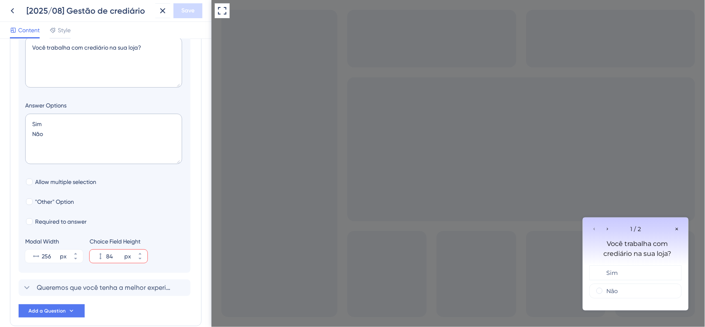
scroll to position [152, 0]
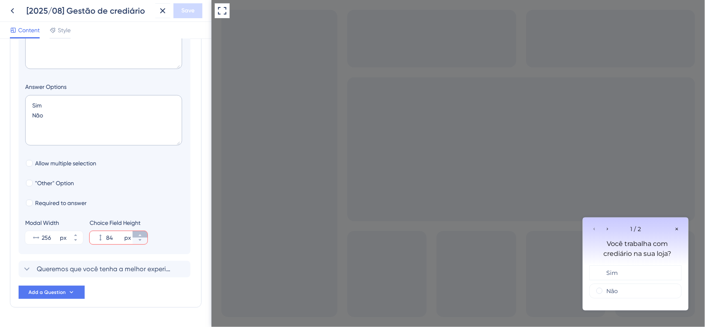
click at [141, 233] on icon at bounding box center [139, 234] width 5 height 5
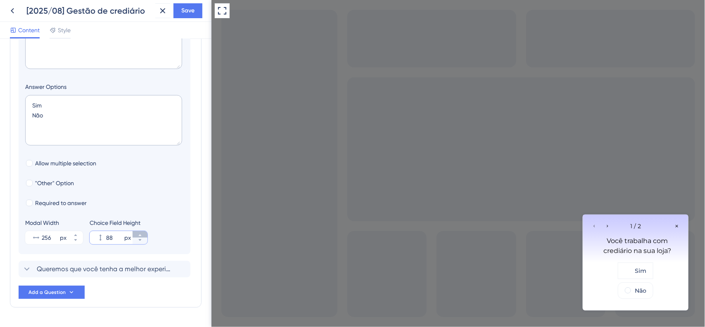
click at [141, 233] on icon at bounding box center [139, 234] width 5 height 5
click at [135, 241] on button "89 px" at bounding box center [140, 240] width 15 height 7
type input "88"
click at [75, 232] on button "256 px" at bounding box center [75, 234] width 15 height 7
click at [75, 232] on button "257 px" at bounding box center [75, 234] width 15 height 7
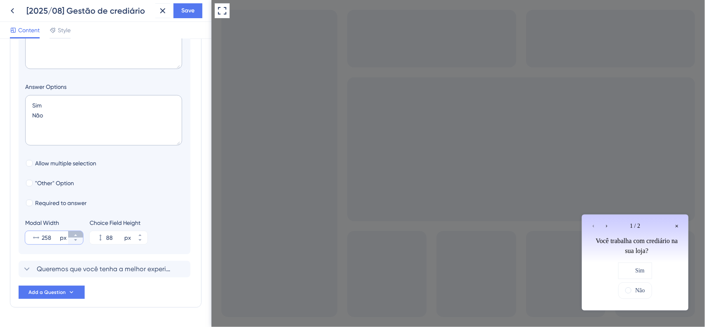
click at [75, 232] on button "258 px" at bounding box center [75, 234] width 15 height 7
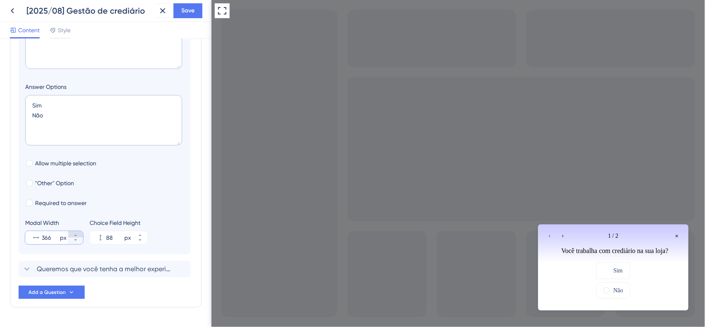
click at [75, 232] on button "366 px" at bounding box center [75, 234] width 15 height 7
type input "367"
click at [77, 270] on span "Queremos que você tenha a melhor experiência possível na gestão de crediário do…" at bounding box center [105, 269] width 136 height 10
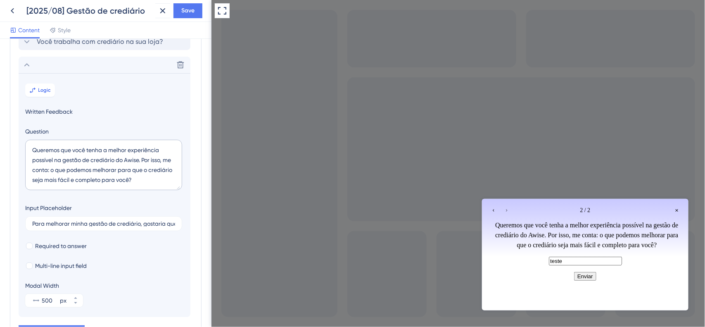
scroll to position [71, 0]
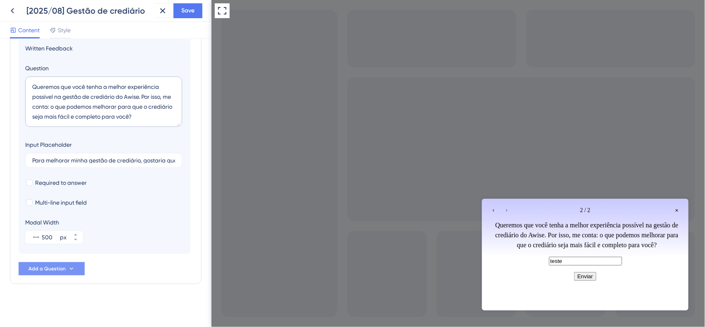
click at [77, 265] on button "Add a Question" at bounding box center [52, 268] width 66 height 13
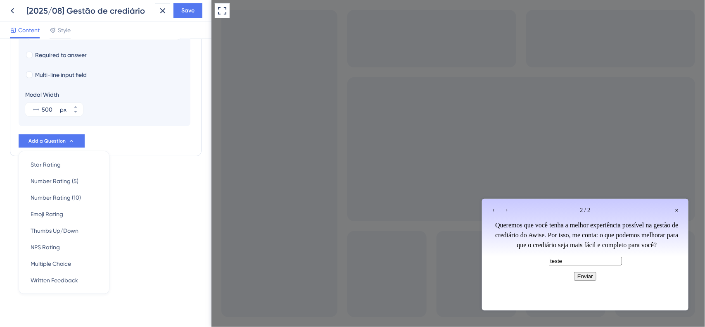
click at [166, 246] on div "Survey Questions Add questions to your survey and edit them below. Learn More V…" at bounding box center [105, 183] width 211 height 288
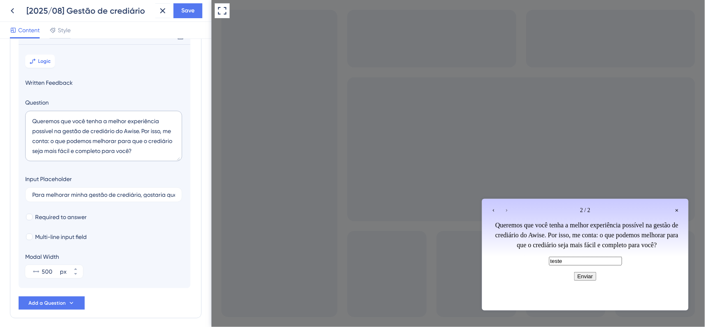
scroll to position [65, 0]
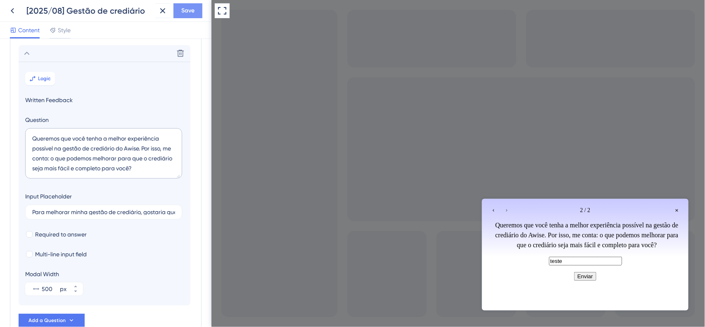
click at [187, 17] on button "Save" at bounding box center [187, 10] width 29 height 15
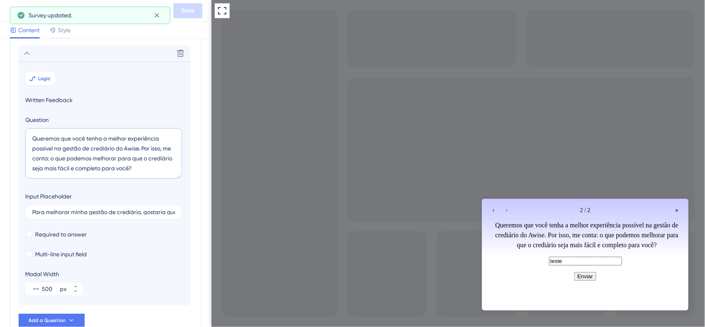
scroll to position [14, 0]
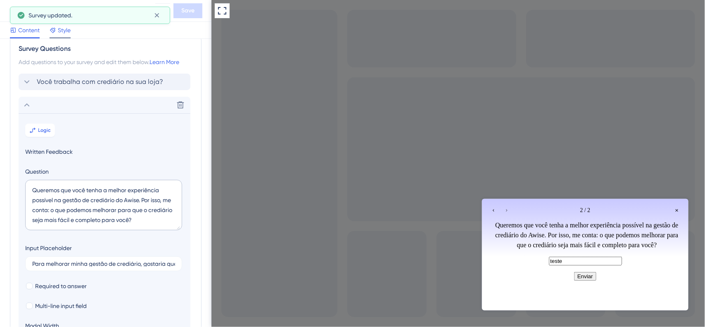
click at [56, 31] on icon at bounding box center [53, 30] width 7 height 7
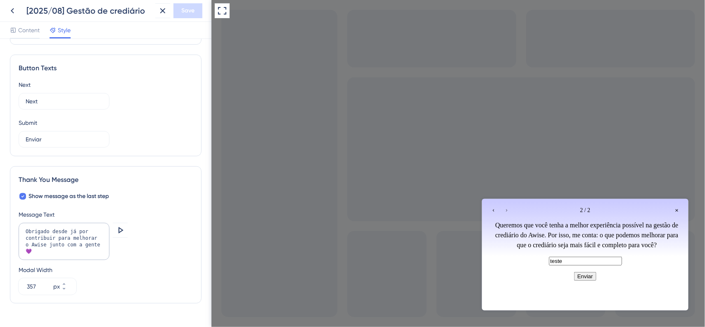
scroll to position [530, 0]
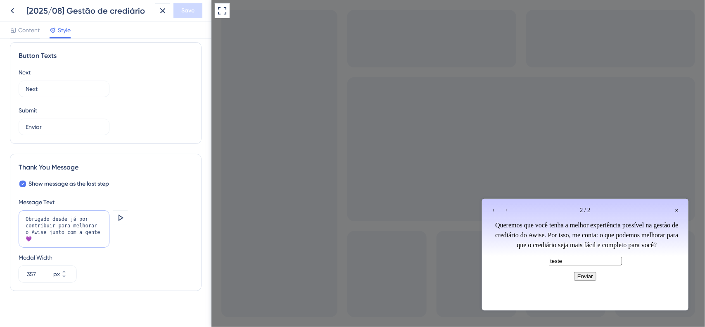
drag, startPoint x: 66, startPoint y: 222, endPoint x: 89, endPoint y: 236, distance: 26.6
click at [89, 236] on textarea "Obrigado desde já por contribuir para melhorar o Awise junto com a gente 💜" at bounding box center [64, 228] width 91 height 37
click at [75, 235] on textarea "Obrigado desde já por contribuir para melhorar o Awise junto com a gente 💜" at bounding box center [64, 228] width 91 height 37
click at [92, 238] on textarea "Obrigado desde já por contribuir para melhorar o Awise junto com a gente 💜" at bounding box center [64, 228] width 91 height 37
drag, startPoint x: 88, startPoint y: 233, endPoint x: 50, endPoint y: 217, distance: 40.9
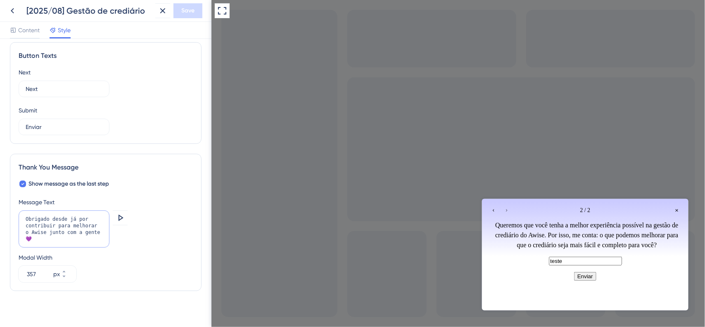
click at [50, 217] on textarea "Obrigado desde já por contribuir para melhorar o Awise junto com a gente 💜" at bounding box center [64, 228] width 91 height 37
type textarea "Obrigado desde já por contribuir para melhorar o Awise junto com a gente 💜"
click at [49, 238] on textarea "Obrigado desde já por contribuir para melhorar o Awise junto com a gente 💜" at bounding box center [64, 228] width 91 height 37
click at [104, 236] on textarea "Obrigado desde já por contribuir para melhorar o Awise junto com a gente 💜" at bounding box center [64, 228] width 91 height 37
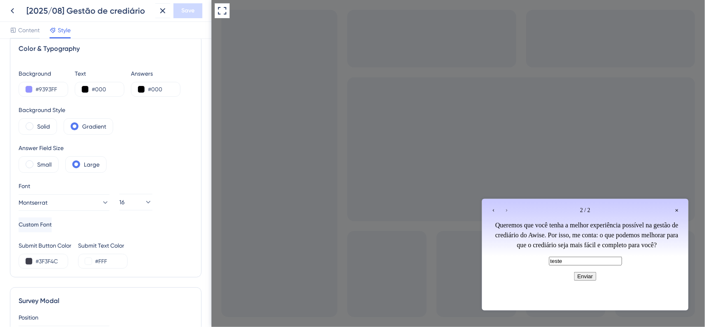
scroll to position [0, 0]
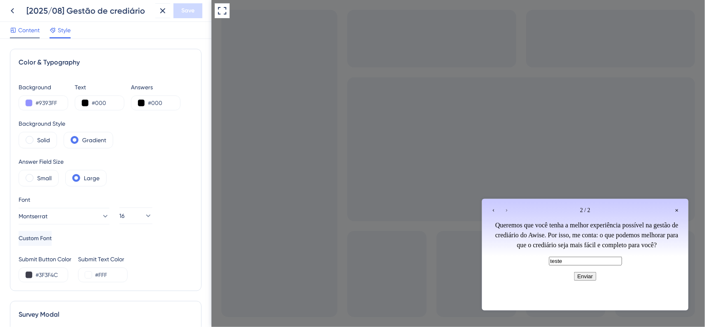
click at [26, 30] on span "Content" at bounding box center [28, 30] width 21 height 10
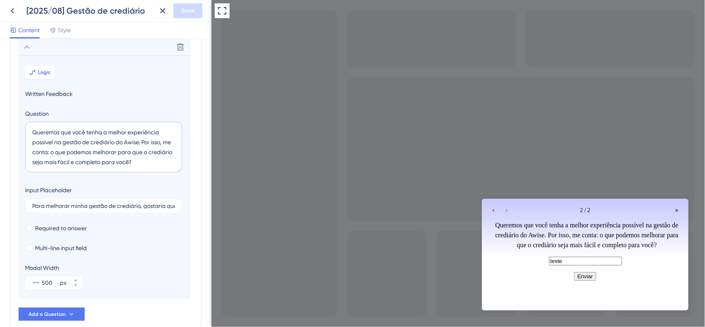
click at [489, 209] on div "Go to Question 1" at bounding box center [493, 210] width 10 height 10
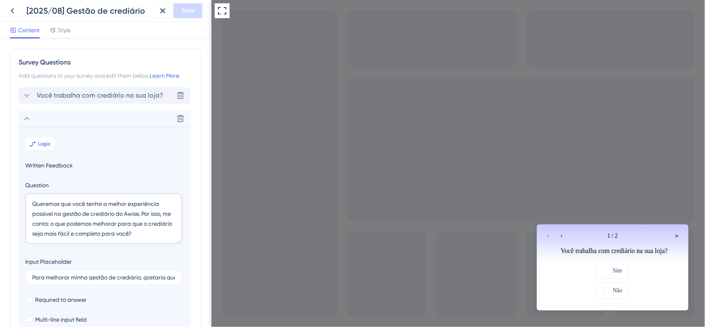
click at [69, 100] on span "Você trabalha com crediário na sua loja?" at bounding box center [100, 95] width 126 height 10
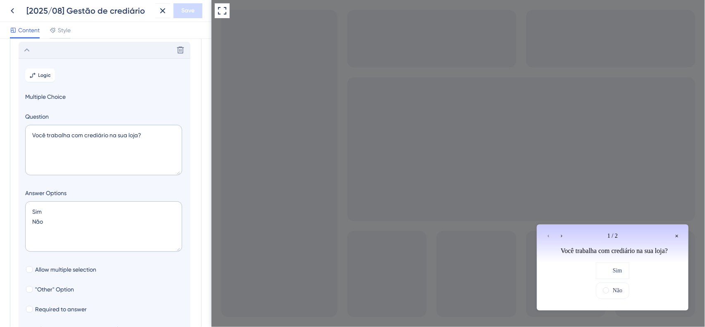
scroll to position [48, 0]
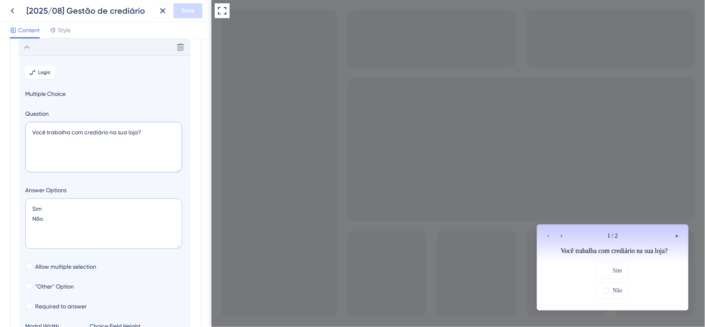
click at [27, 135] on textarea "Você trabalha com crediário na sua loja?" at bounding box center [103, 147] width 157 height 50
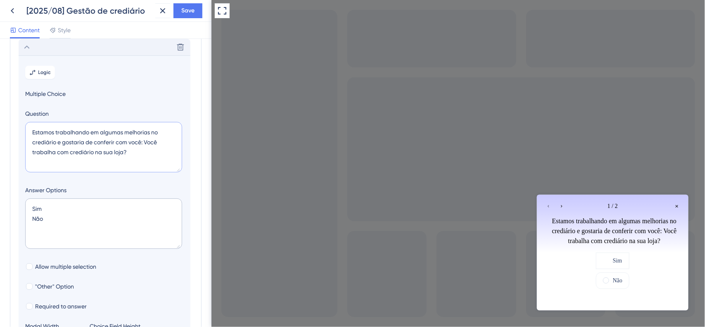
click at [0, 79] on div "Survey Questions Add questions to your survey and edit them below. Learn More D…" at bounding box center [105, 183] width 211 height 288
click at [79, 146] on textarea "Estamos trabalhando em algumas melhorias no crediário e gostaria de conferir co…" at bounding box center [103, 147] width 157 height 50
click at [78, 145] on textarea "Estamos trabalhando em algumas melhorias no crediário e gostaria de conferir co…" at bounding box center [103, 147] width 157 height 50
click at [76, 145] on textarea "Estamos trabalhando em algumas melhorias no crediário e gostaria de conferir co…" at bounding box center [103, 147] width 157 height 50
click at [75, 143] on textarea "Estamos trabalhando em algumas melhorias no crediário e gostaria de conferir co…" at bounding box center [103, 147] width 157 height 50
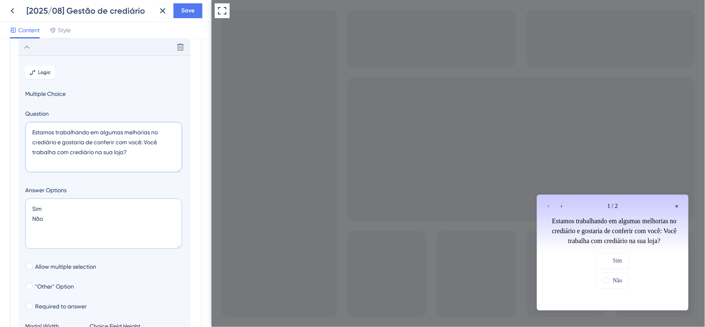
drag, startPoint x: 138, startPoint y: 153, endPoint x: 0, endPoint y: 120, distance: 142.2
click at [0, 120] on div "Survey Questions Add questions to your survey and edit them below. Learn More D…" at bounding box center [105, 183] width 211 height 288
click at [211, 136] on iframe at bounding box center [457, 163] width 493 height 327
click at [125, 142] on textarea "Estamos trabalhando em algumas melhorias no crediário e gostaria de conferir co…" at bounding box center [103, 147] width 157 height 50
drag, startPoint x: 146, startPoint y: 153, endPoint x: 0, endPoint y: 110, distance: 151.8
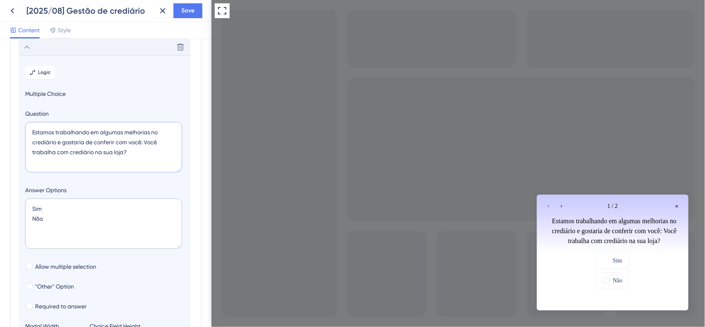
click at [0, 110] on div "Survey Questions Add questions to your survey and edit them below. Learn More D…" at bounding box center [105, 183] width 211 height 288
paste textarea "planejando melhorias no crediário do Awise e quero saber: você utiliza"
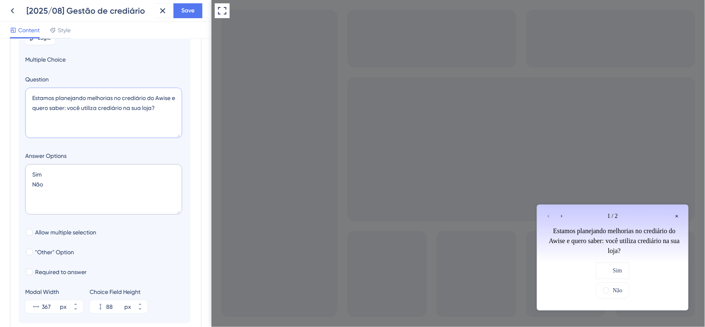
scroll to position [100, 0]
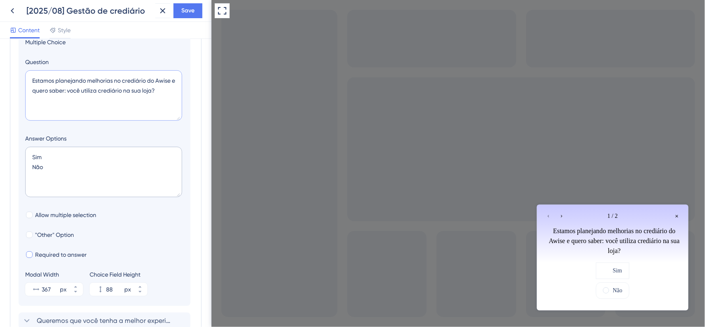
type textarea "Estamos planejando melhorias no crediário do Awise e quero saber: você utiliza …"
click at [36, 251] on span "Required to answer" at bounding box center [61, 254] width 52 height 10
click at [53, 256] on span "Required to answer" at bounding box center [61, 254] width 52 height 10
checkbox input "false"
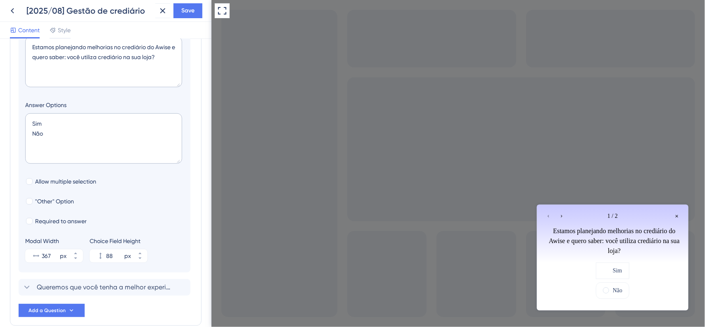
scroll to position [152, 0]
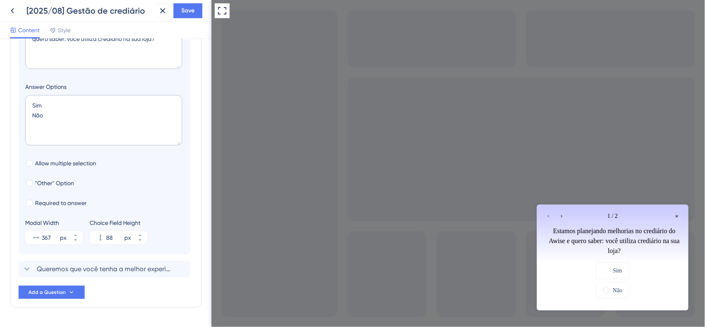
click at [562, 214] on icon "Go to Question 2" at bounding box center [561, 215] width 5 height 5
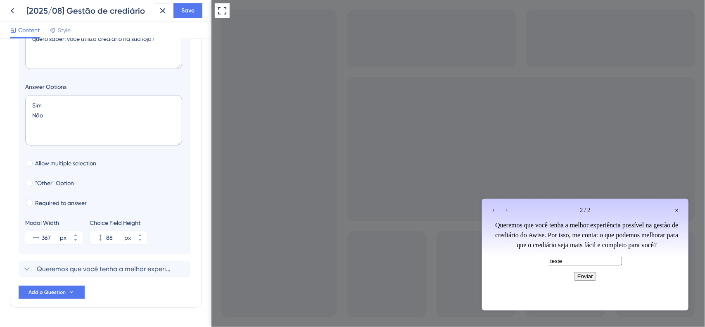
click at [491, 209] on icon "Go to Question 1" at bounding box center [492, 209] width 5 height 5
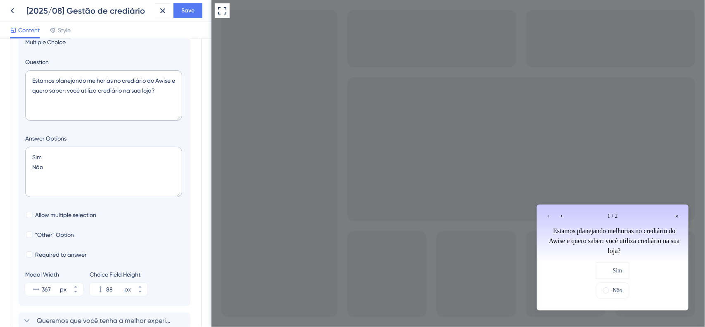
scroll to position [0, 0]
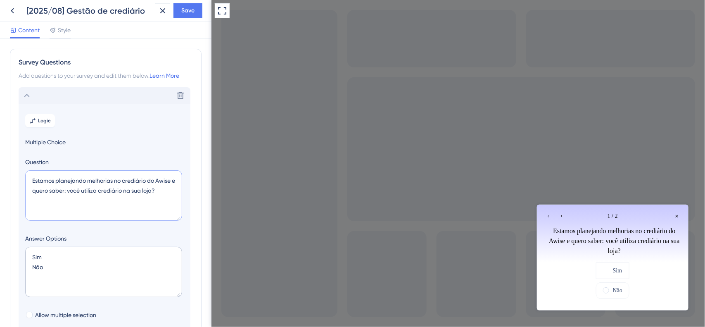
drag, startPoint x: 69, startPoint y: 189, endPoint x: 55, endPoint y: 188, distance: 14.5
click at [55, 188] on textarea "Estamos planejando melhorias no crediário do Awise e quero saber: você utiliza …" at bounding box center [103, 195] width 157 height 50
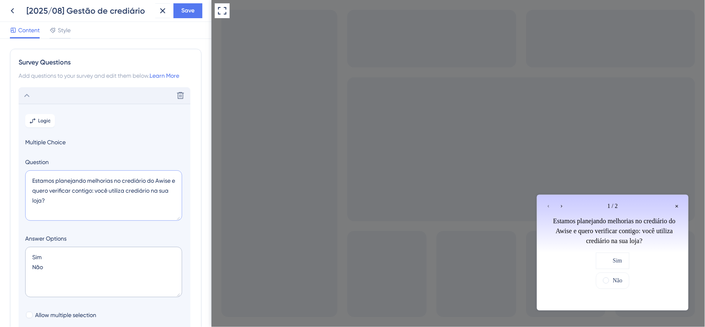
type textarea "Estamos planejando melhorias no crediário do Awise e quero verificar contigo: v…"
click at [562, 206] on icon "Go to Question 2" at bounding box center [561, 205] width 5 height 5
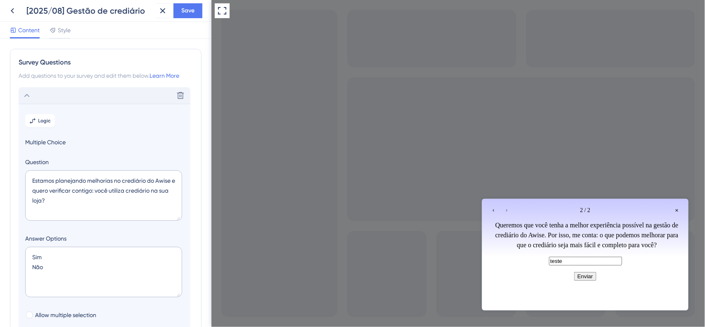
click at [494, 211] on icon "Go to Question 1" at bounding box center [492, 209] width 5 height 5
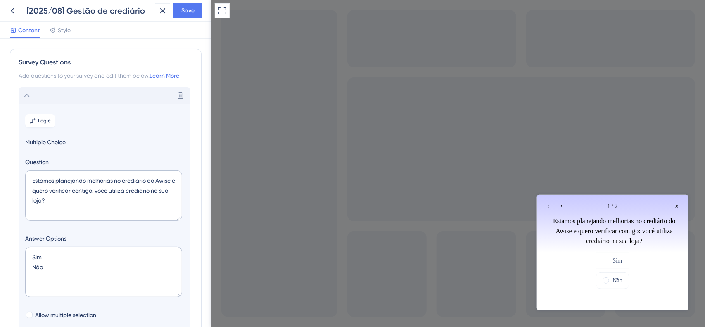
click at [560, 206] on icon "Go to Question 2" at bounding box center [561, 205] width 5 height 5
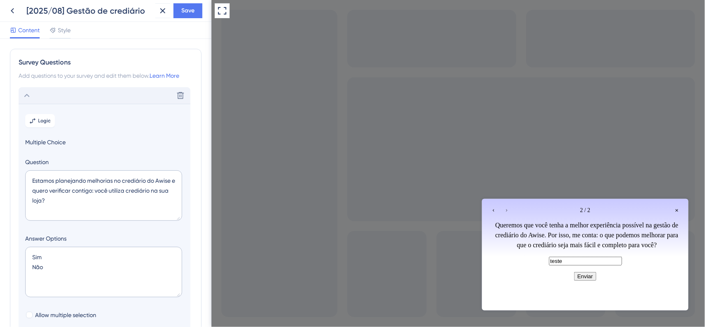
click at [492, 208] on icon "Go to Question 1" at bounding box center [492, 209] width 5 height 5
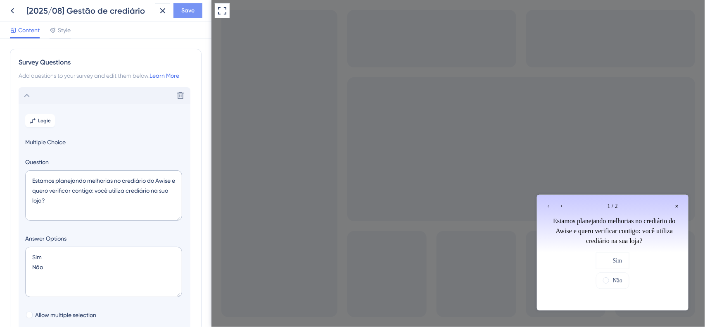
click at [194, 12] on span "Save" at bounding box center [187, 11] width 13 height 10
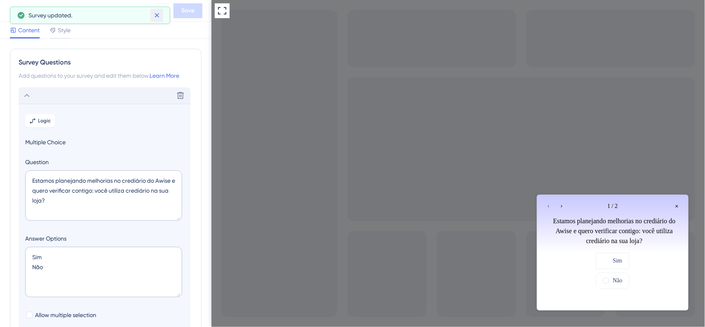
click at [159, 20] on button at bounding box center [156, 15] width 13 height 13
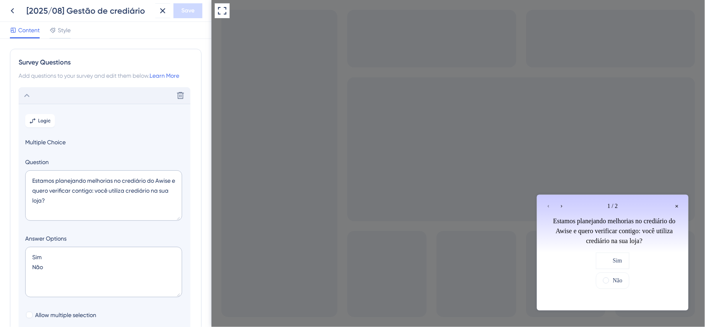
click at [562, 205] on icon "Go to Question 2" at bounding box center [560, 205] width 1 height 2
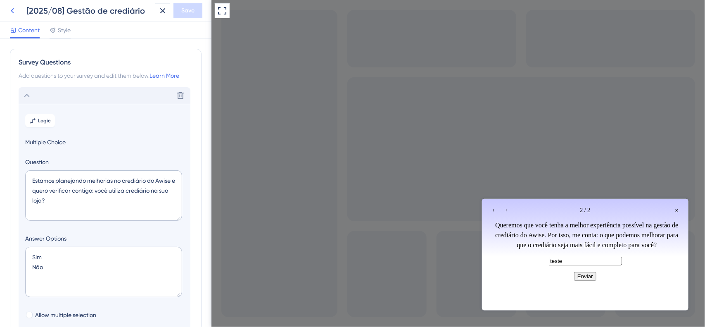
click at [13, 6] on icon at bounding box center [12, 11] width 10 height 10
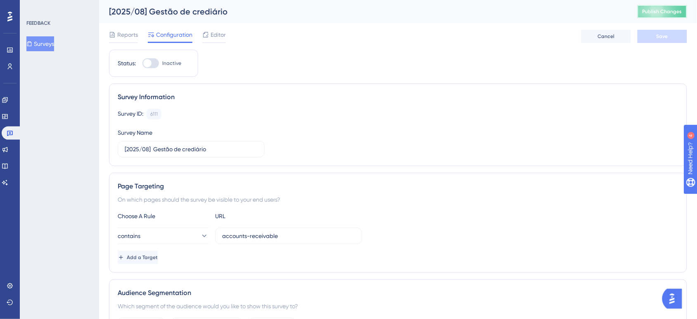
click at [665, 8] on span "Publish Changes" at bounding box center [662, 11] width 40 height 7
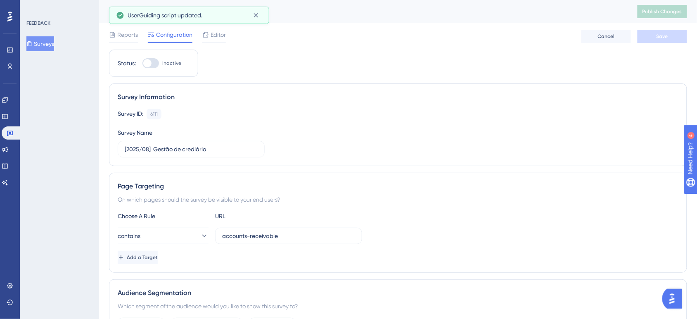
click at [163, 71] on div "Status: Inactive" at bounding box center [153, 63] width 89 height 27
click at [156, 65] on div at bounding box center [150, 63] width 17 height 10
click at [142, 64] on input "Inactive" at bounding box center [142, 63] width 0 height 0
checkbox input "true"
click at [667, 39] on span "Save" at bounding box center [662, 36] width 12 height 7
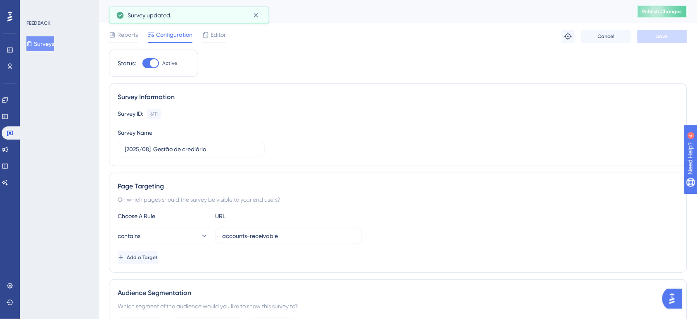
click at [667, 12] on span "Publish Changes" at bounding box center [662, 11] width 40 height 7
